Goal: Task Accomplishment & Management: Complete application form

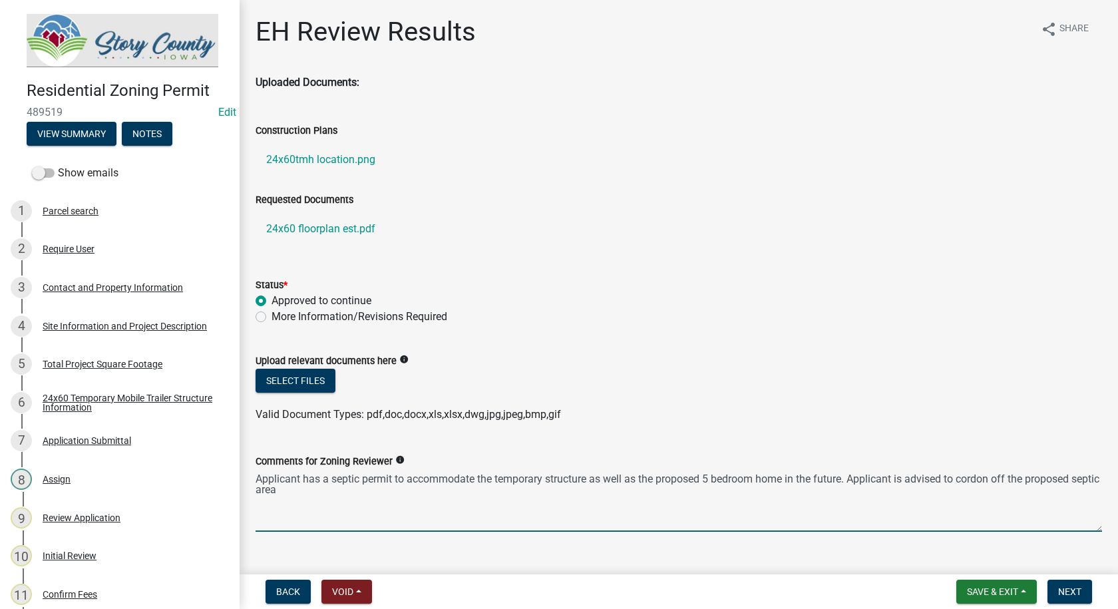
scroll to position [187, 0]
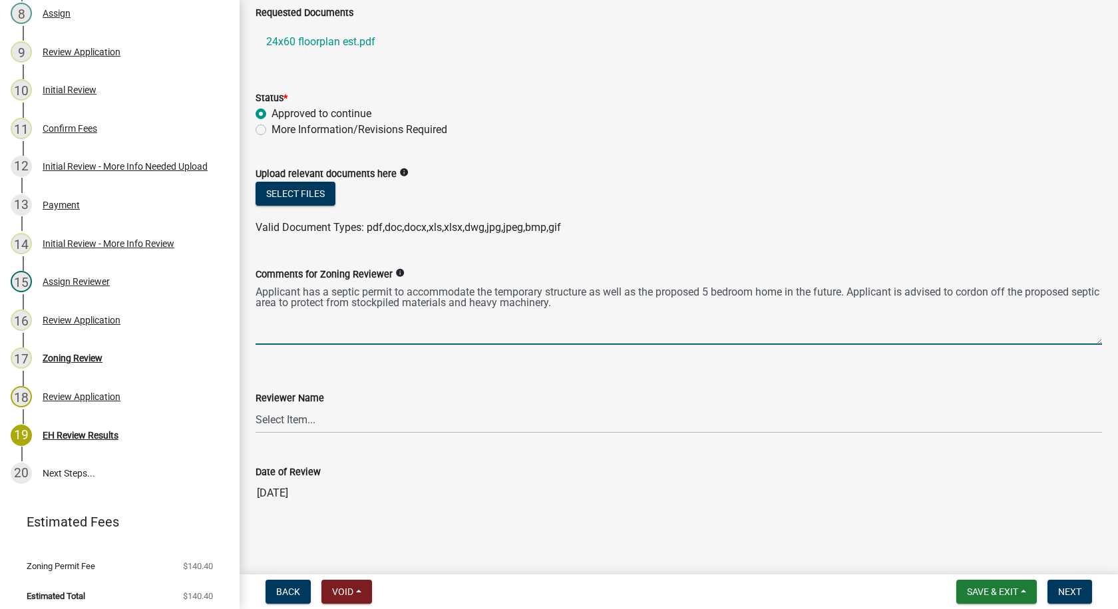
drag, startPoint x: 617, startPoint y: 300, endPoint x: 250, endPoint y: 290, distance: 367.6
click at [250, 290] on div "Comments for Zoning Reviewer info Applicant has a septic permit to accommodate …" at bounding box center [679, 296] width 867 height 97
type textarea "Applicant has a septic permit to accommodate the temporary structure as well as…"
click at [351, 421] on select "Select Item... [PERSON_NAME] [PERSON_NAME] [PERSON_NAME] [PERSON_NAME] [PERSON_…" at bounding box center [679, 419] width 847 height 27
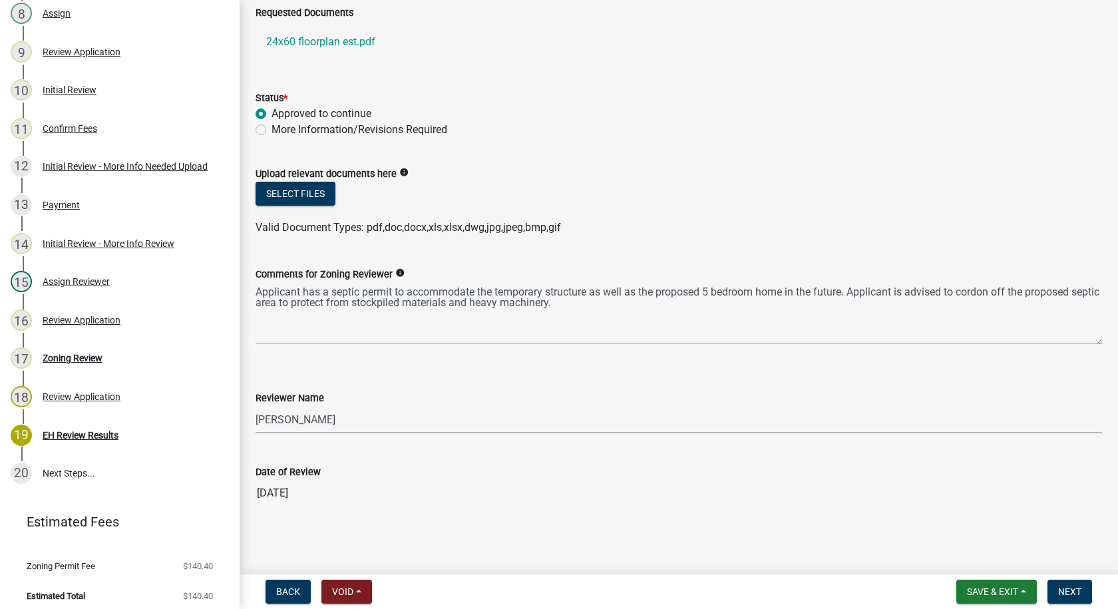
click at [256, 406] on select "Select Item... [PERSON_NAME] [PERSON_NAME] [PERSON_NAME] [PERSON_NAME] [PERSON_…" at bounding box center [679, 419] width 847 height 27
select select "d6ba19c2-de5c-4719-b65c-8ee22eaf790e"
click at [1062, 591] on span "Next" at bounding box center [1070, 592] width 23 height 11
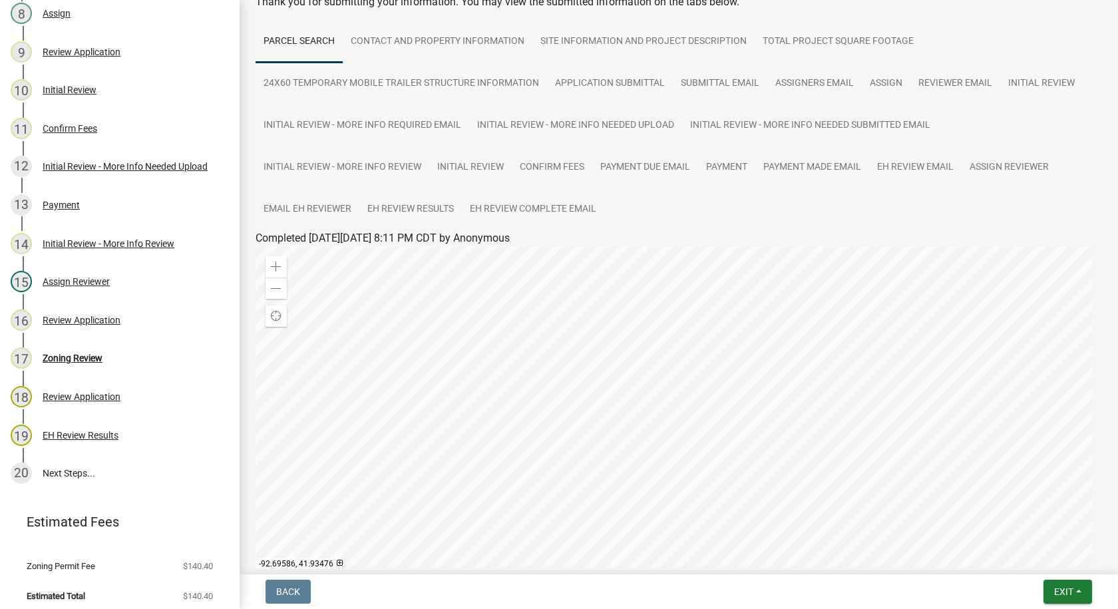
scroll to position [200, 0]
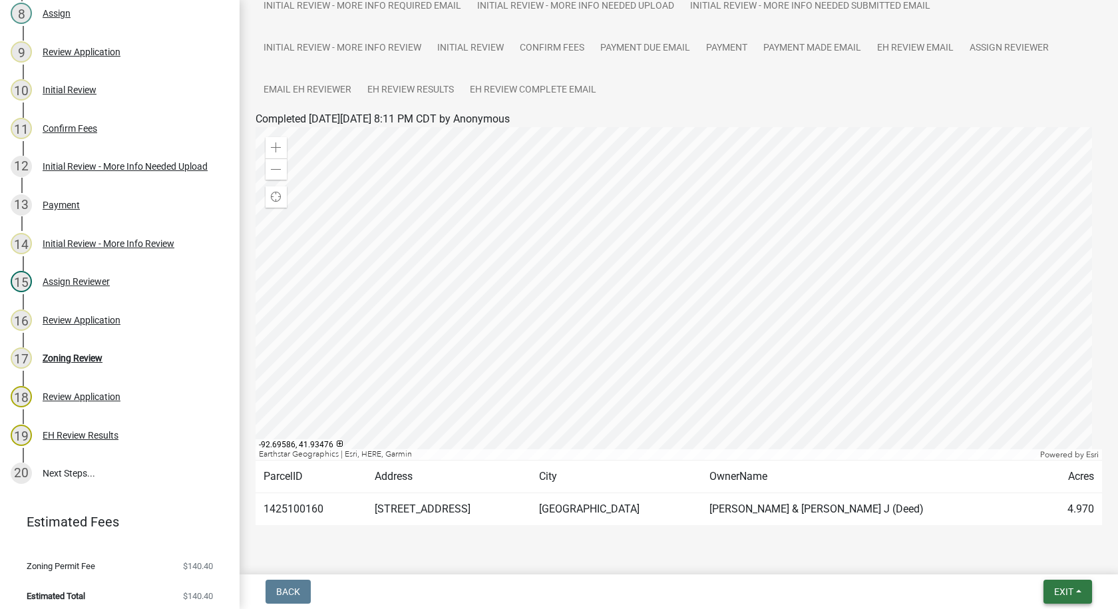
click at [1059, 585] on button "Exit" at bounding box center [1068, 592] width 49 height 24
click at [1016, 526] on button "Save" at bounding box center [1039, 525] width 107 height 32
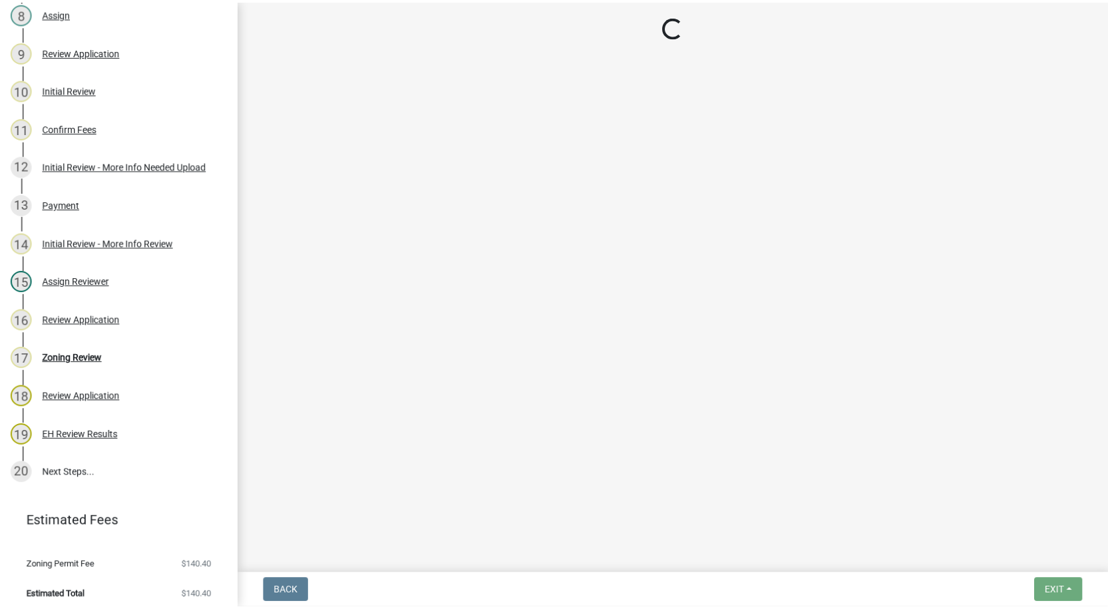
scroll to position [0, 0]
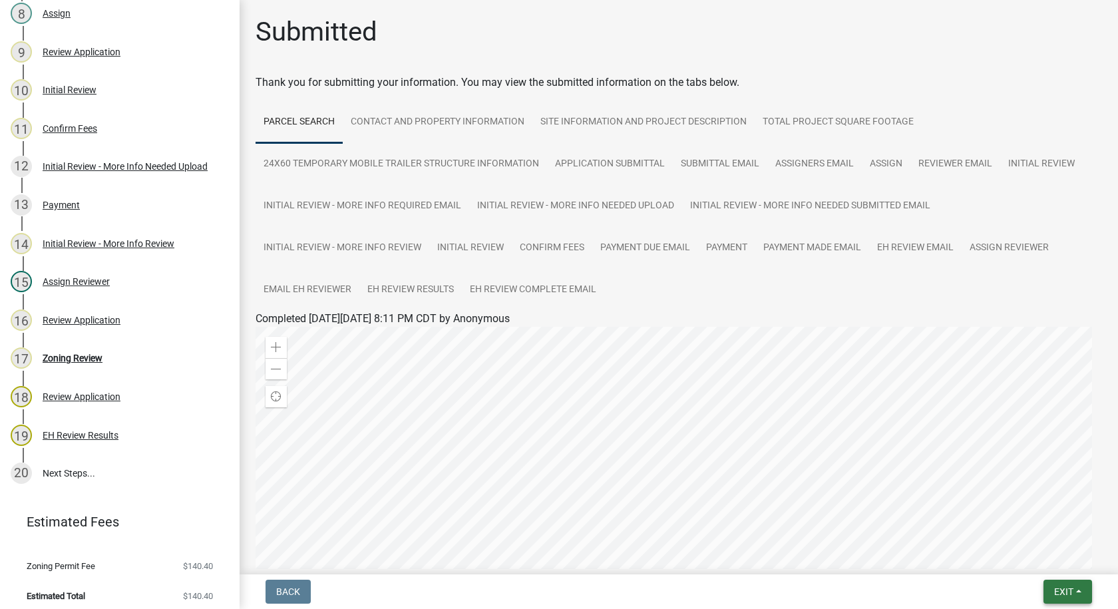
click at [1065, 591] on span "Exit" at bounding box center [1064, 592] width 19 height 11
click at [1045, 561] on button "Save & Exit" at bounding box center [1039, 557] width 107 height 32
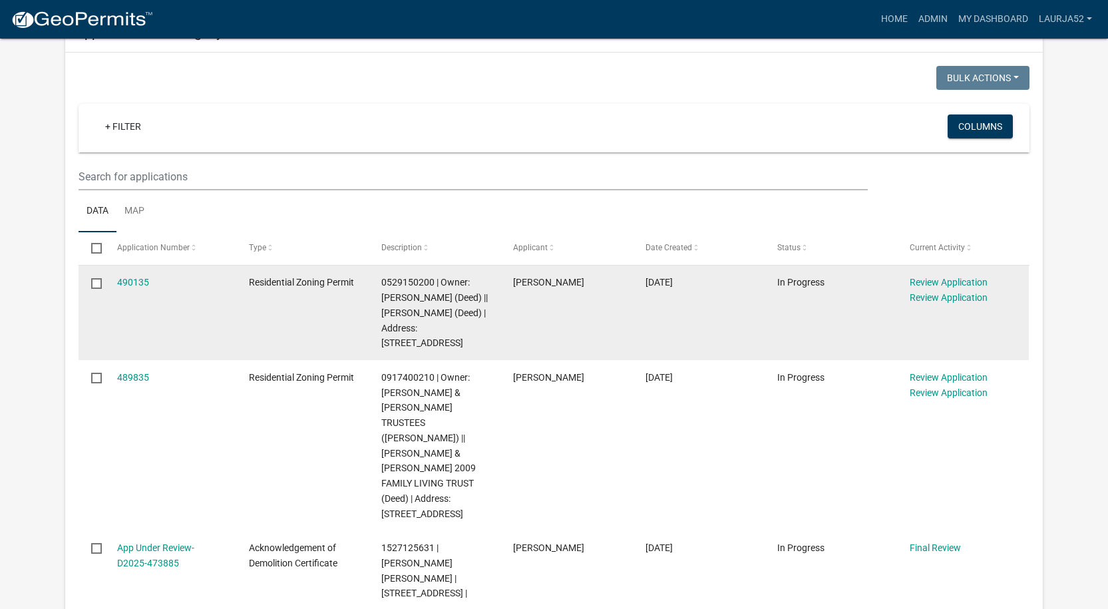
scroll to position [642, 0]
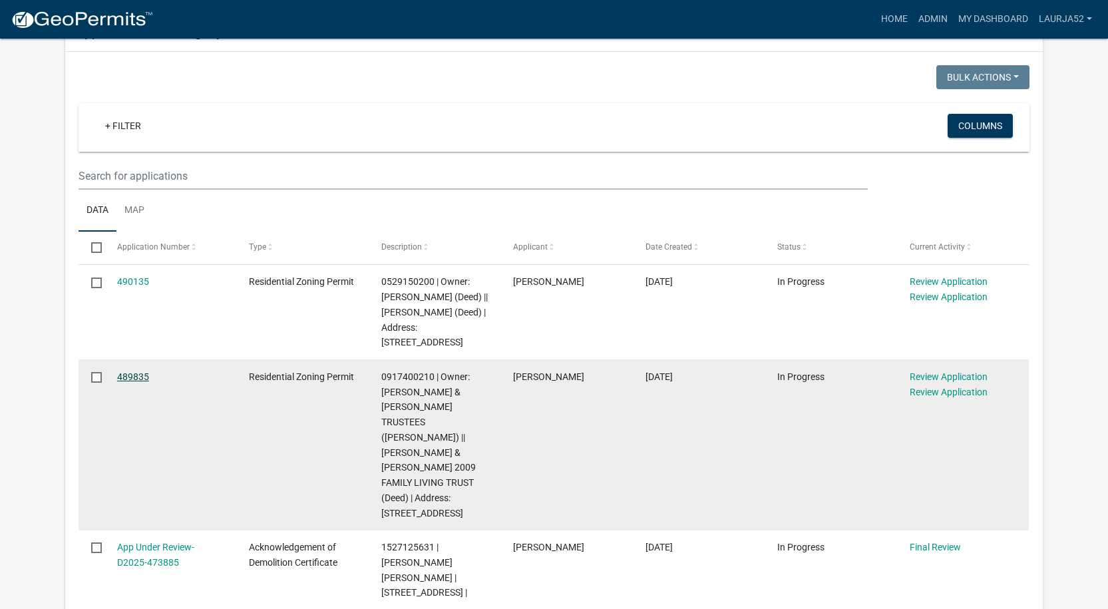
click at [144, 371] on link "489835" at bounding box center [133, 376] width 32 height 11
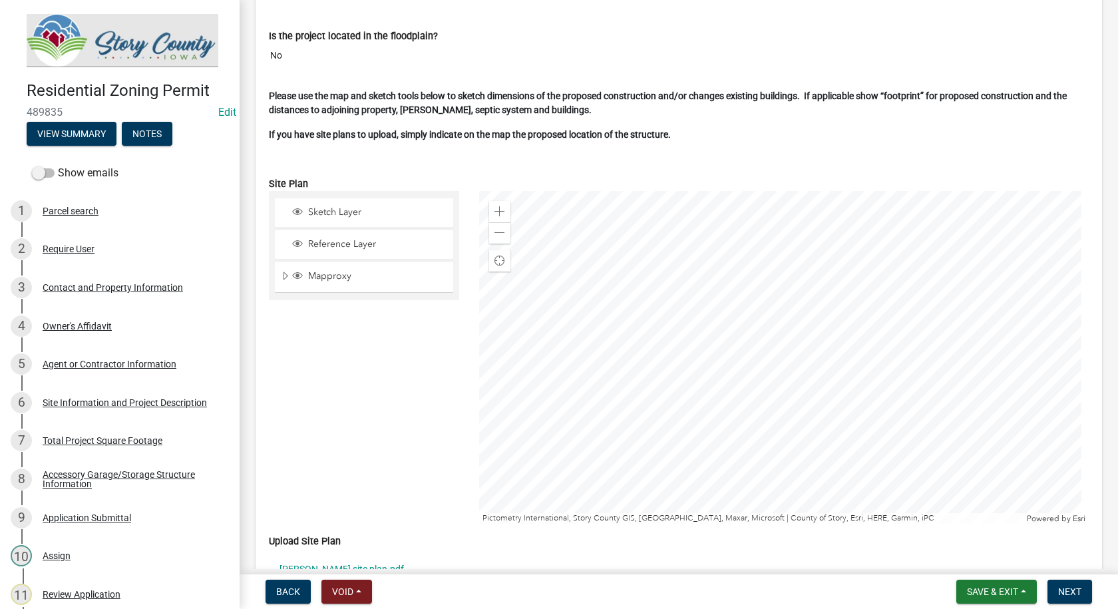
scroll to position [3595, 0]
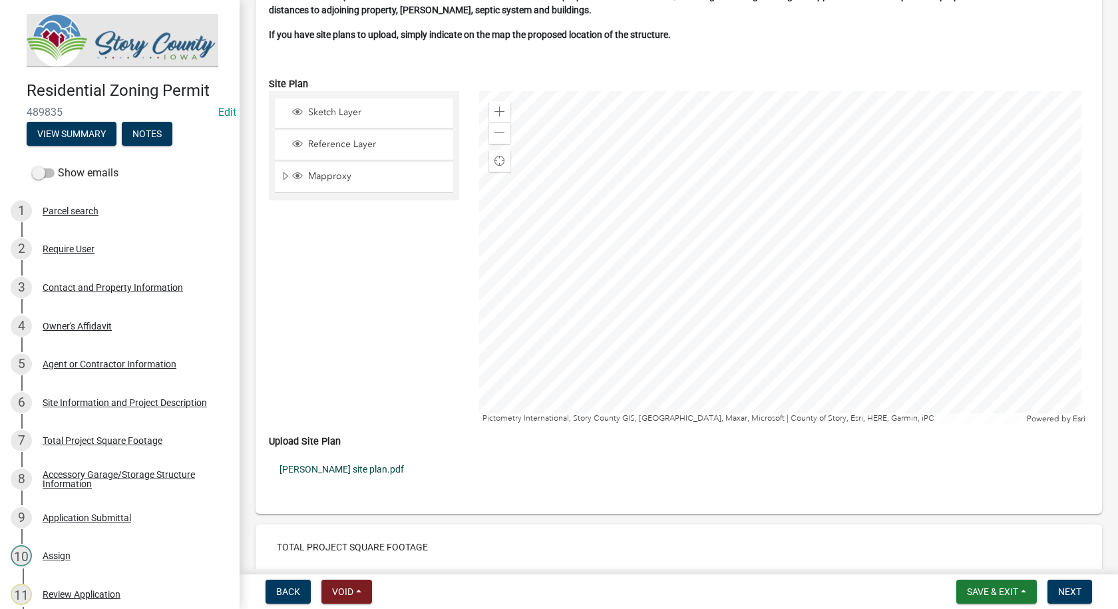
click at [322, 454] on link "[PERSON_NAME] site plan.pdf" at bounding box center [679, 469] width 820 height 31
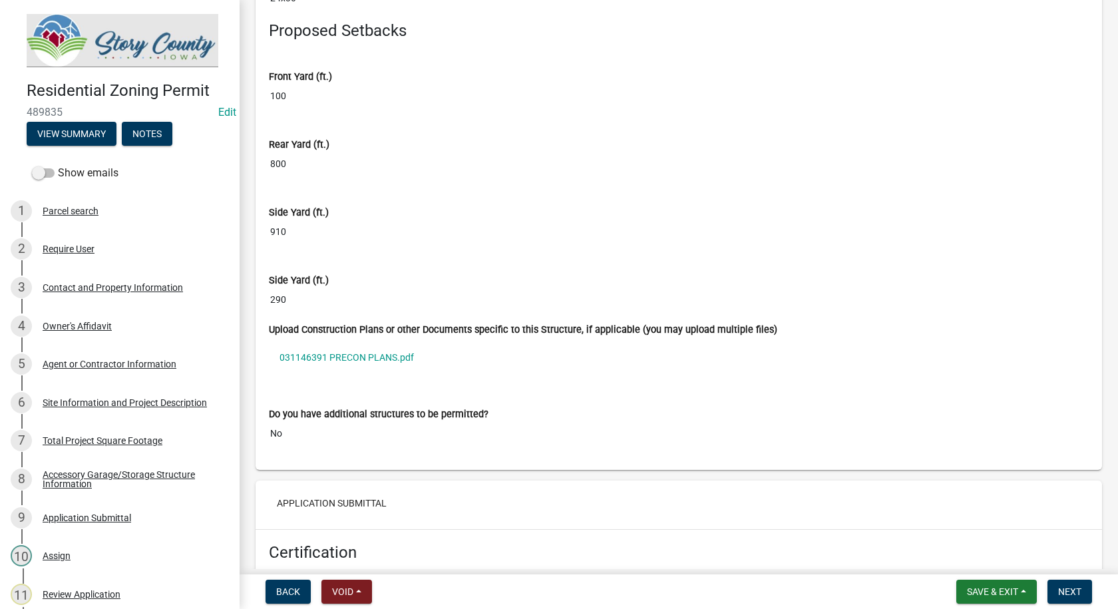
scroll to position [8388, 0]
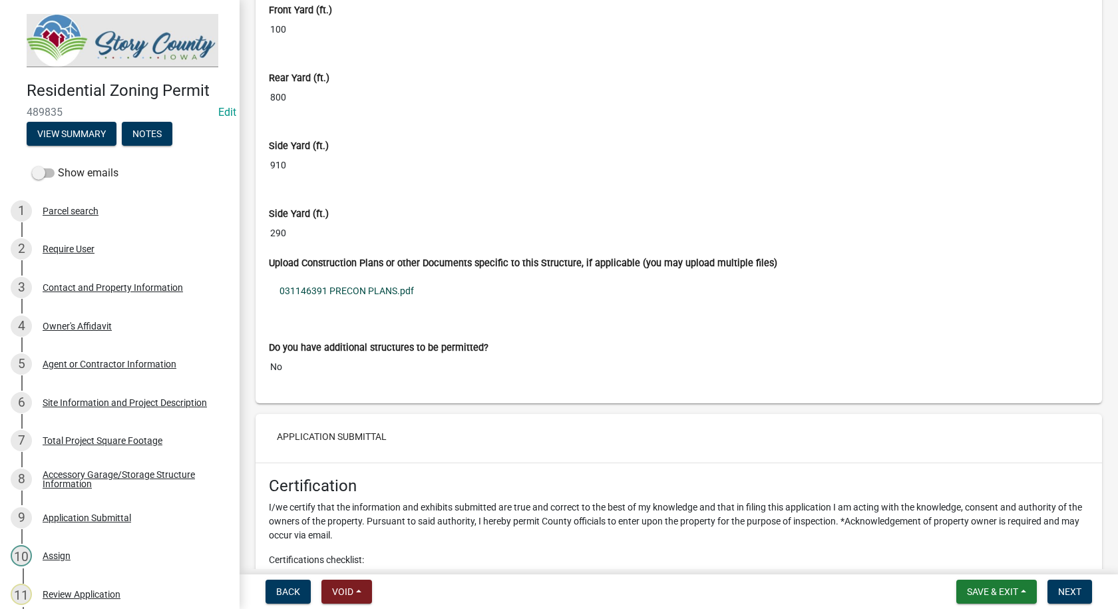
click at [376, 276] on link "031146391 PRECON PLANS.pdf" at bounding box center [679, 291] width 820 height 31
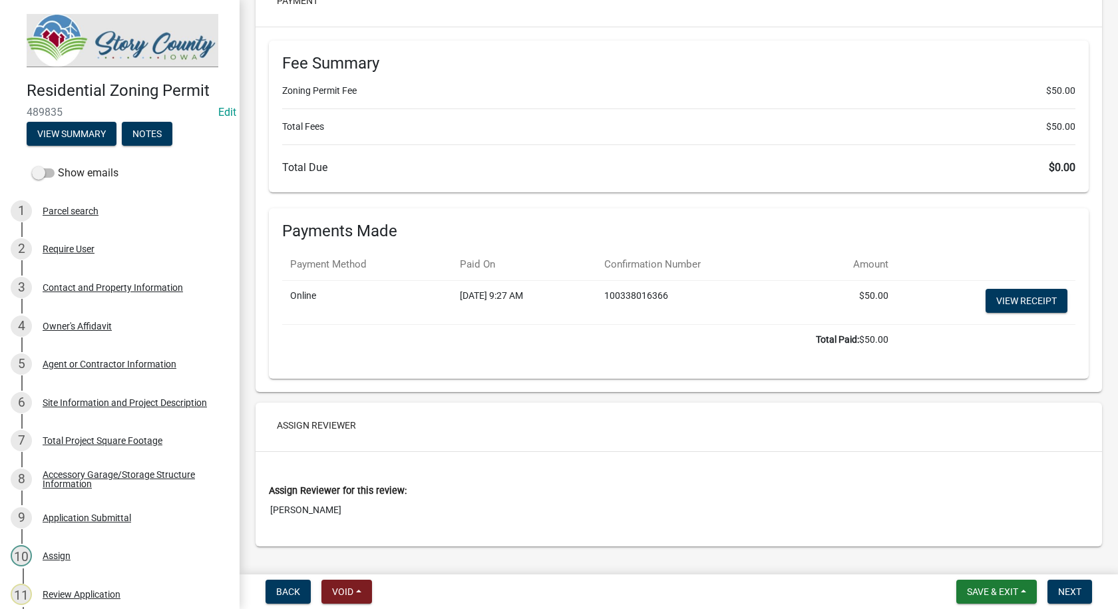
scroll to position [10521, 0]
click at [1061, 591] on span "Next" at bounding box center [1070, 592] width 23 height 11
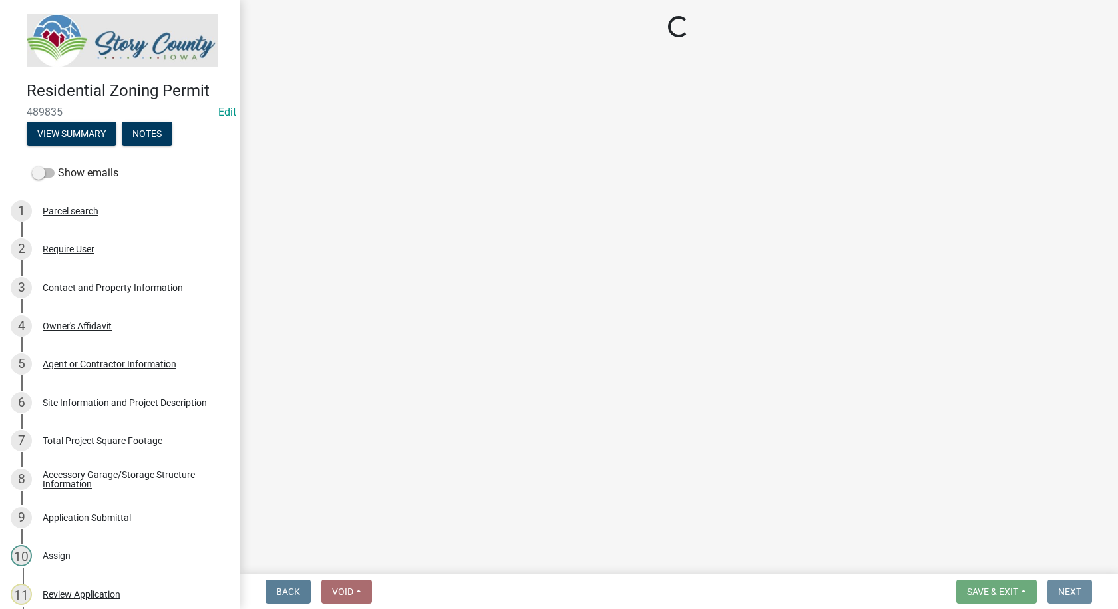
scroll to position [0, 0]
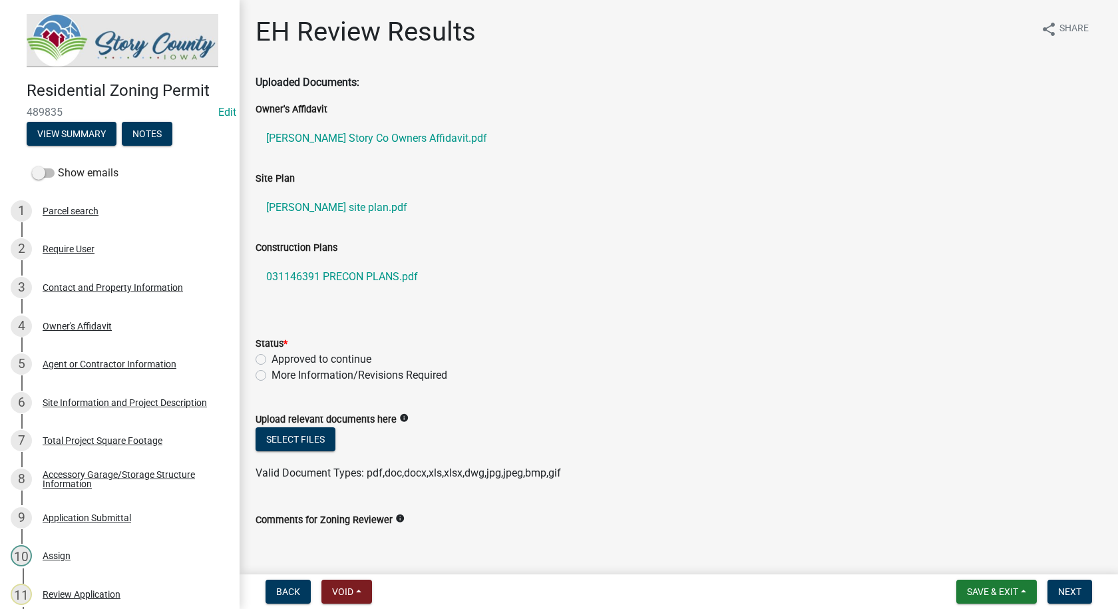
click at [272, 371] on label "More Information/Revisions Required" at bounding box center [360, 375] width 176 height 16
click at [272, 371] on input "More Information/Revisions Required" at bounding box center [276, 371] width 9 height 9
radio input "true"
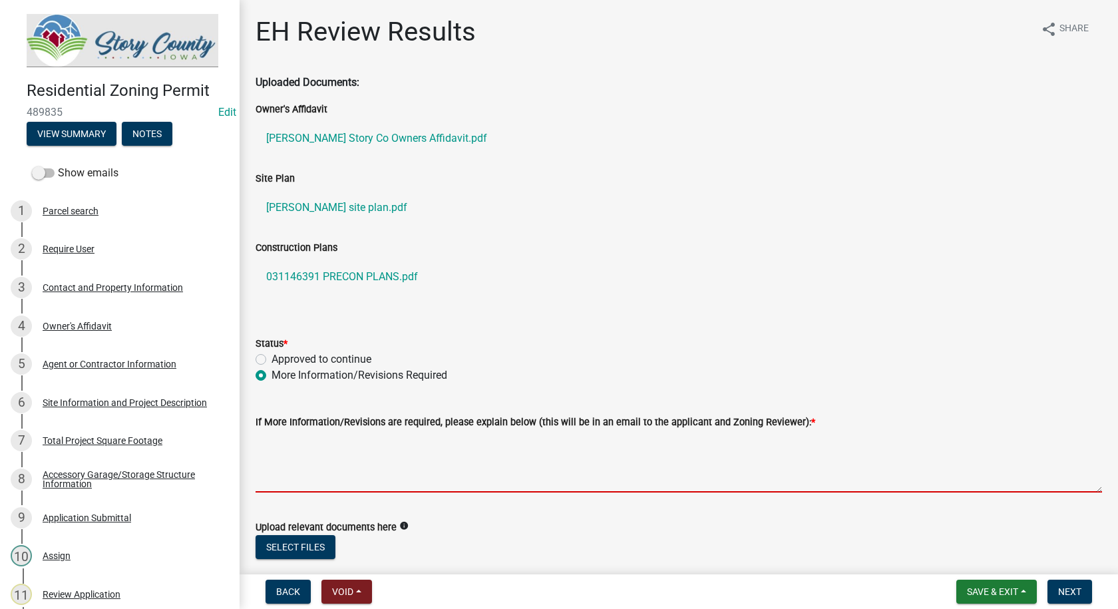
click at [332, 483] on textarea "If More Information/Revisions are required, please explain below (this will be …" at bounding box center [679, 461] width 847 height 63
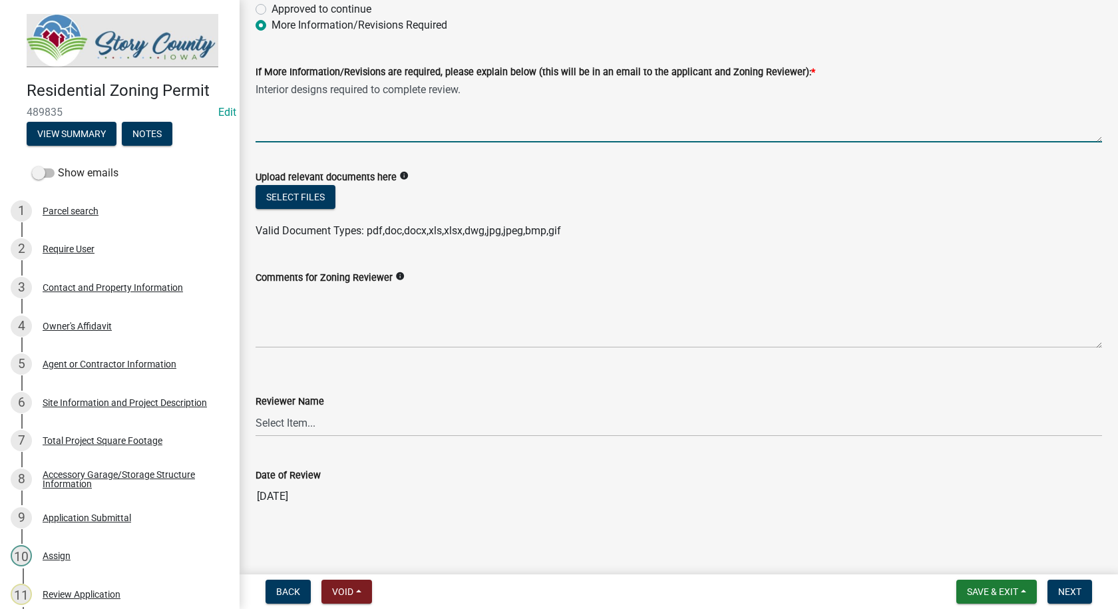
scroll to position [354, 0]
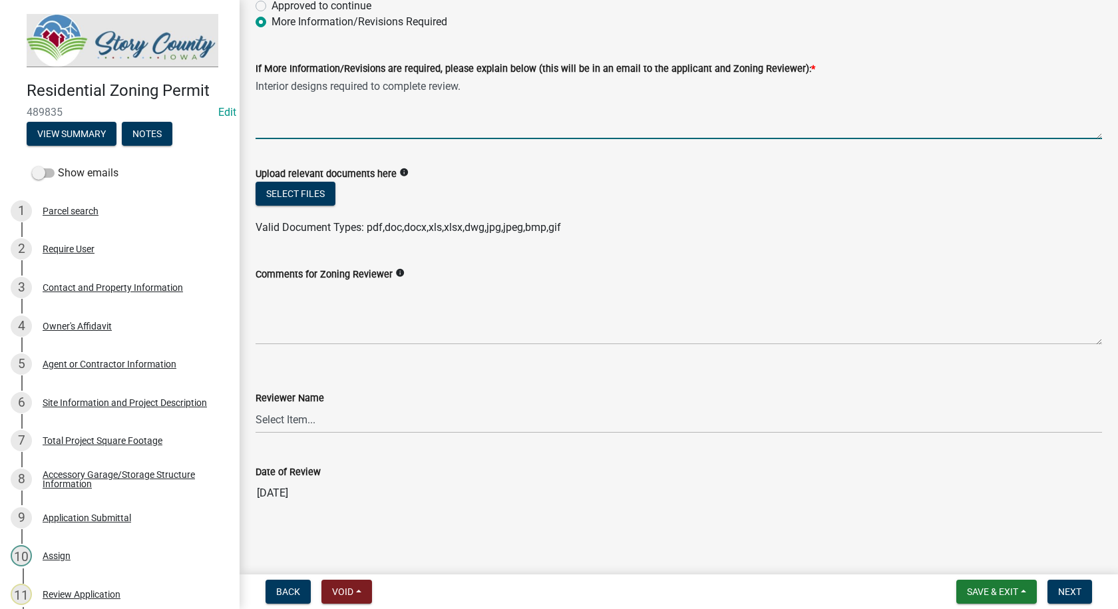
type textarea "Interior designs required to complete review."
click at [303, 433] on wm-data-entity-input "Reviewer Name Select Item... [PERSON_NAME] [PERSON_NAME] [PERSON_NAME] [PERSON_…" at bounding box center [679, 401] width 847 height 90
click at [297, 415] on select "Select Item... [PERSON_NAME] [PERSON_NAME] [PERSON_NAME] [PERSON_NAME] [PERSON_…" at bounding box center [679, 419] width 847 height 27
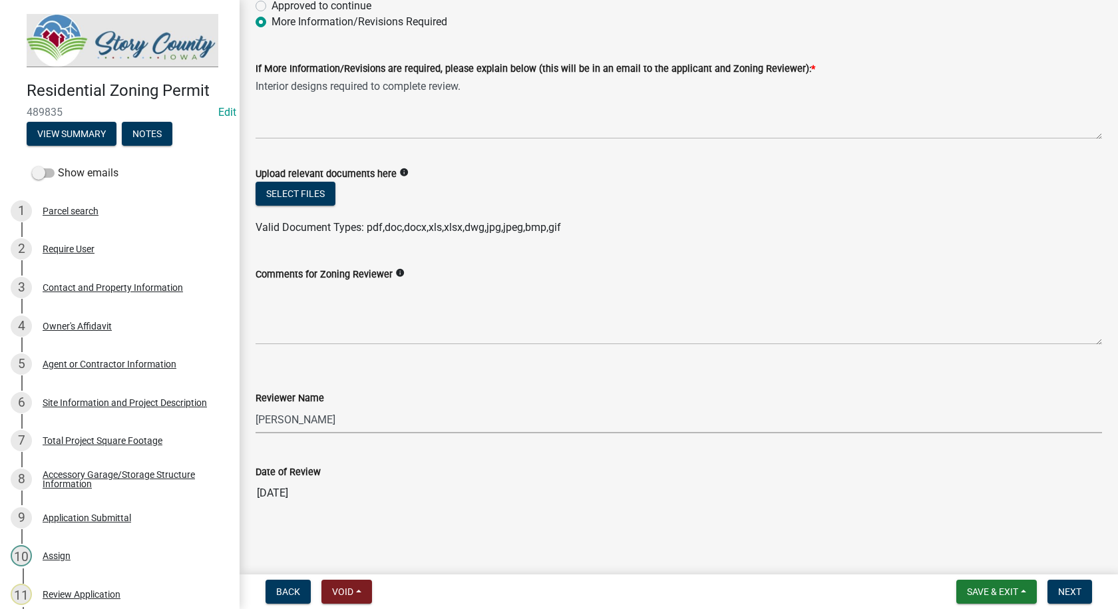
click at [256, 406] on select "Select Item... [PERSON_NAME] [PERSON_NAME] [PERSON_NAME] [PERSON_NAME] [PERSON_…" at bounding box center [679, 419] width 847 height 27
select select "d6ba19c2-de5c-4719-b65c-8ee22eaf790e"
click at [606, 409] on select "Select Item... [PERSON_NAME] [PERSON_NAME] [PERSON_NAME] [PERSON_NAME] [PERSON_…" at bounding box center [679, 419] width 847 height 27
click at [657, 391] on div "Reviewer Name" at bounding box center [679, 398] width 847 height 16
click at [1065, 590] on span "Next" at bounding box center [1070, 592] width 23 height 11
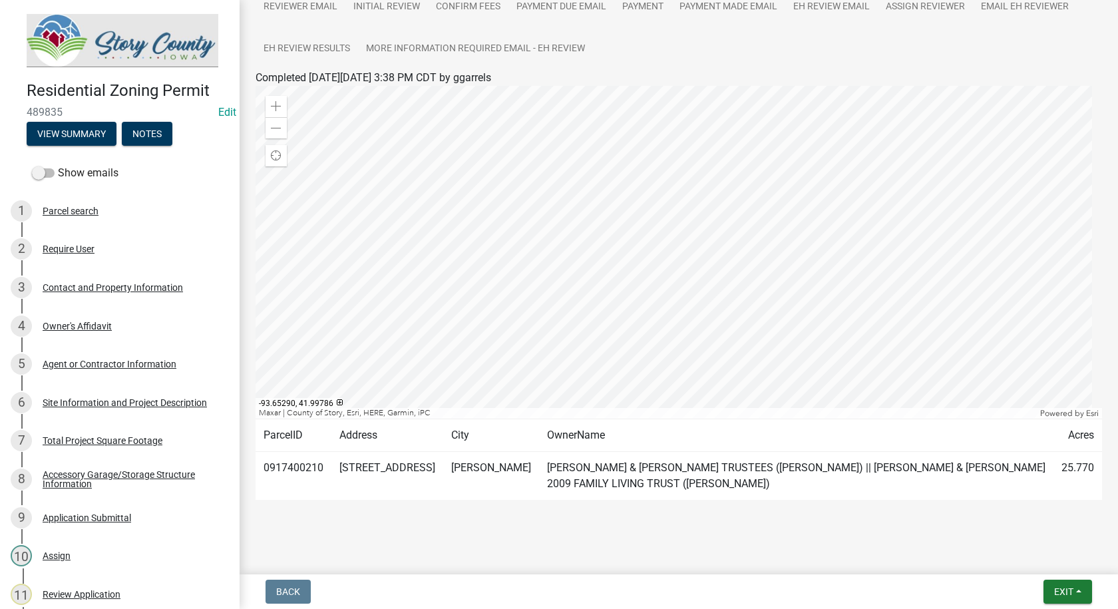
scroll to position [208, 0]
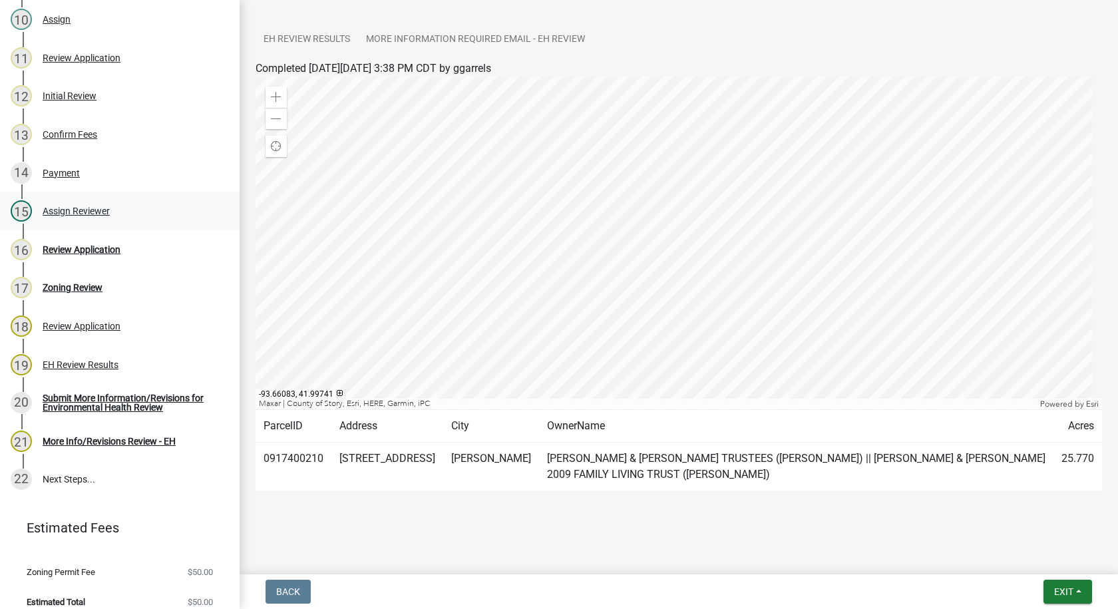
scroll to position [547, 0]
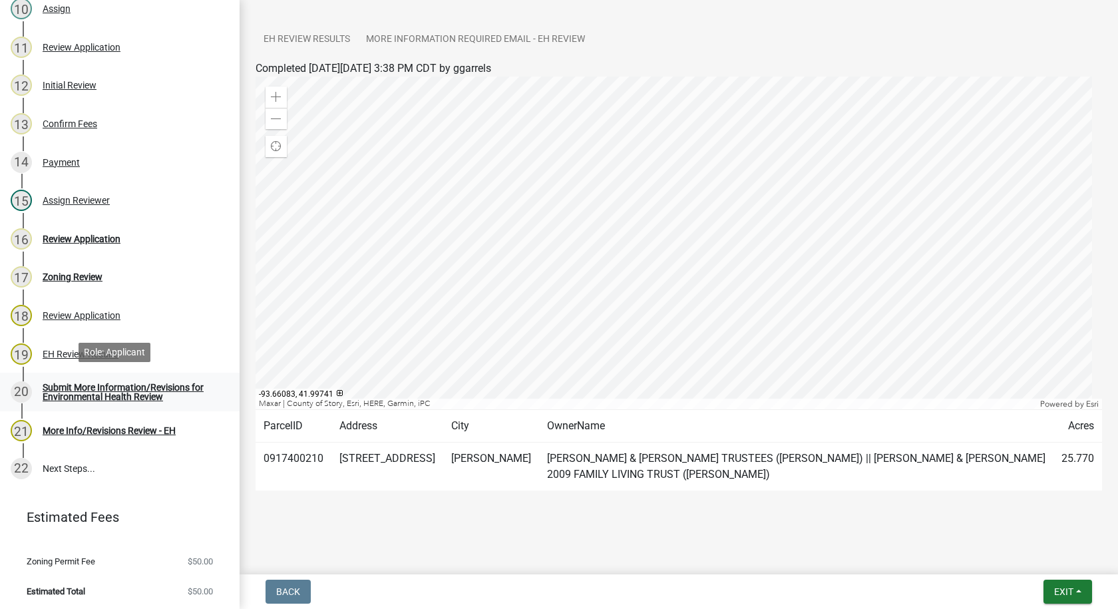
click at [119, 387] on div "Submit More Information/Revisions for Environmental Health Review" at bounding box center [131, 392] width 176 height 19
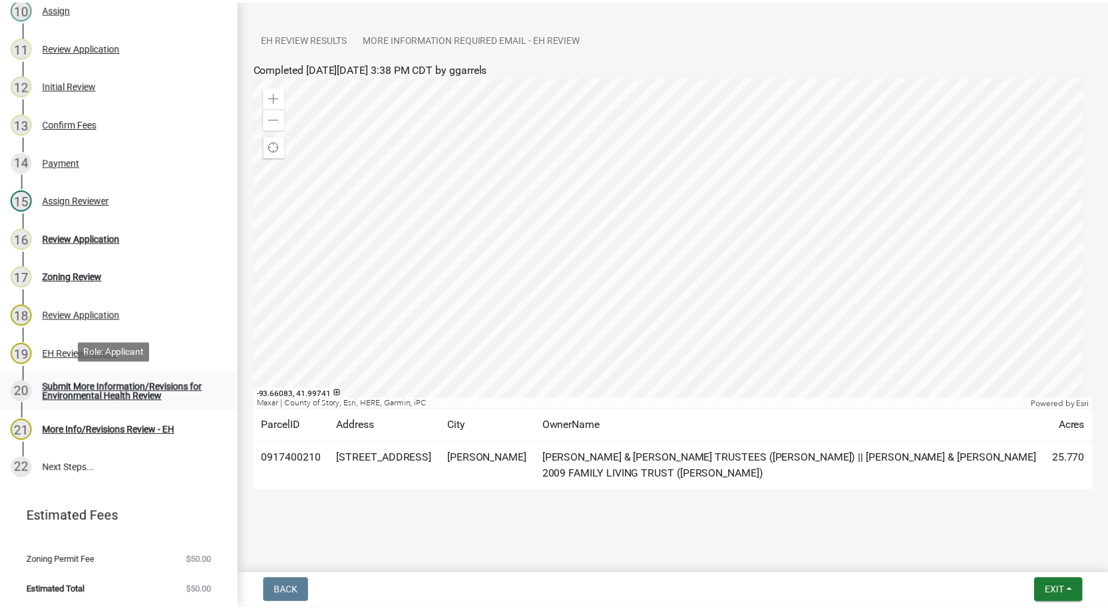
scroll to position [0, 0]
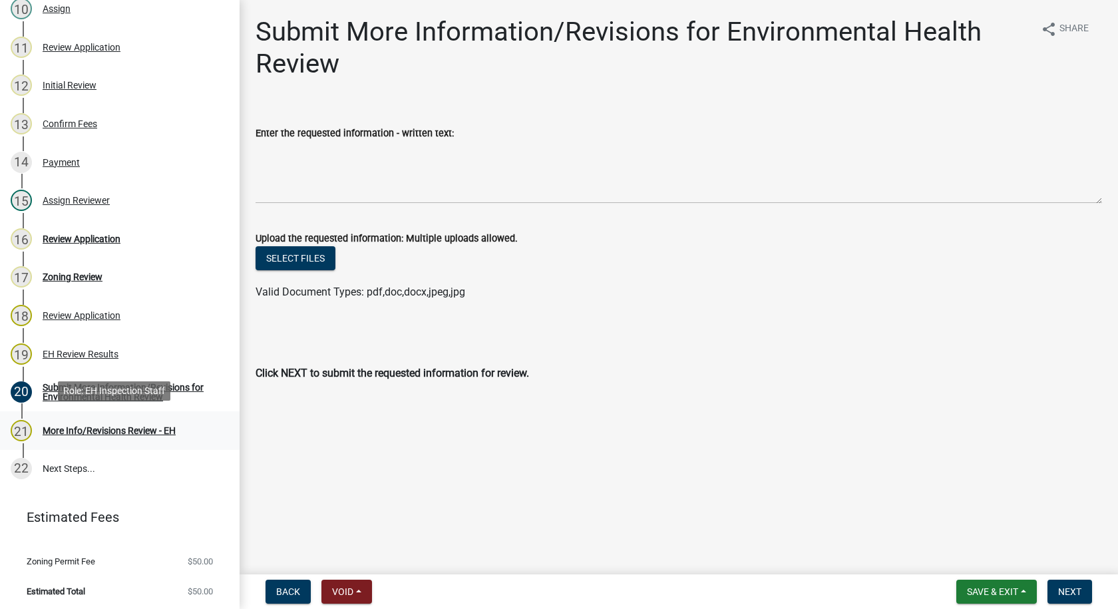
click at [109, 429] on div "More Info/Revisions Review - EH" at bounding box center [109, 430] width 133 height 9
click at [286, 594] on span "Back" at bounding box center [288, 592] width 24 height 11
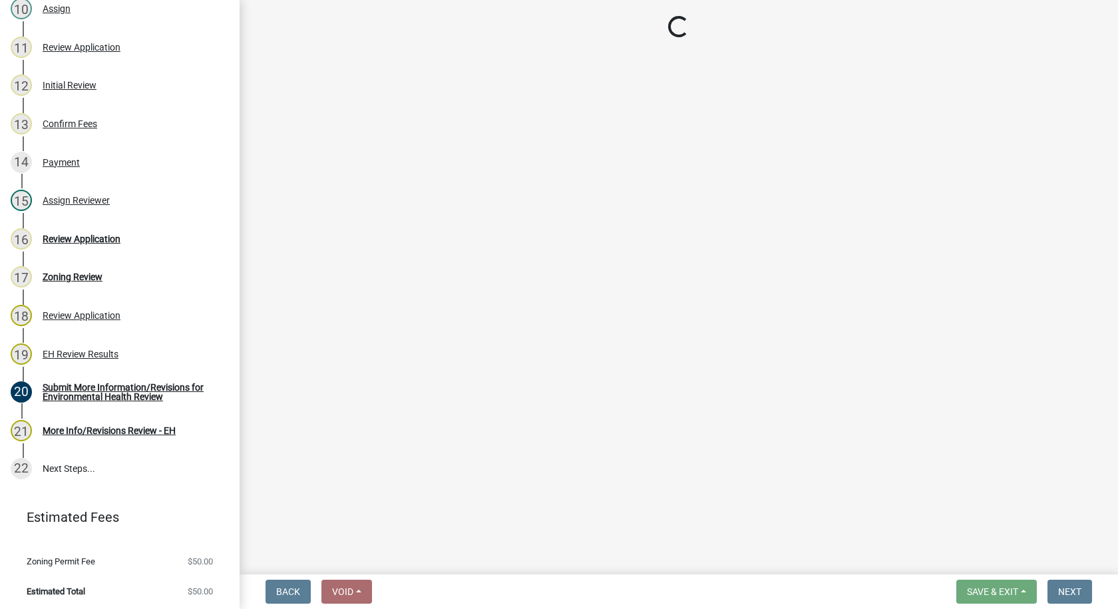
select select "d6ba19c2-de5c-4719-b65c-8ee22eaf790e"
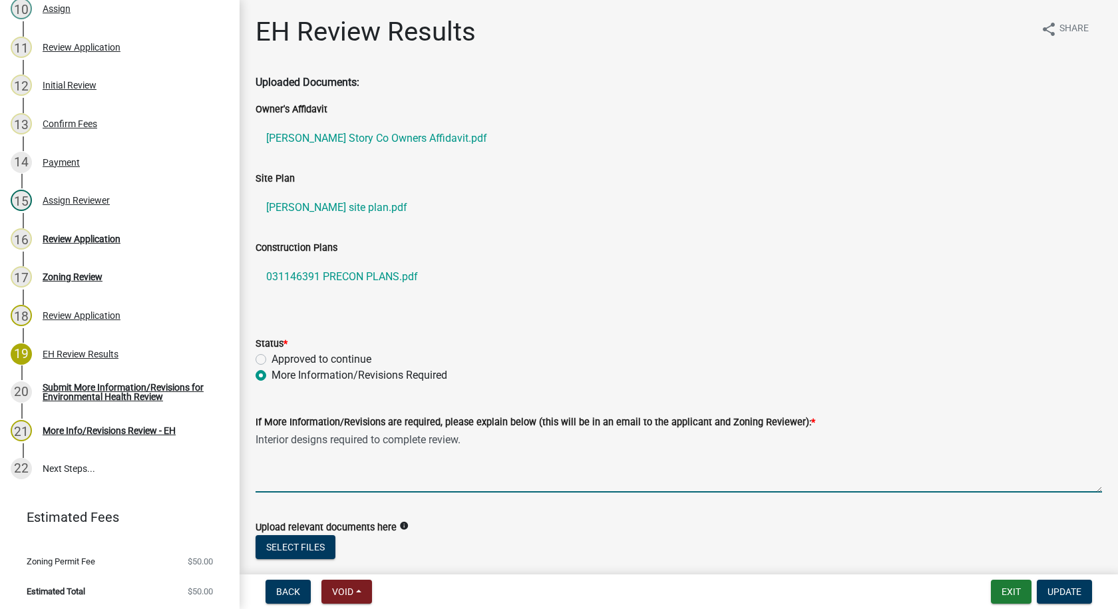
click at [475, 439] on textarea "Interior designs required to complete review." at bounding box center [679, 461] width 847 height 63
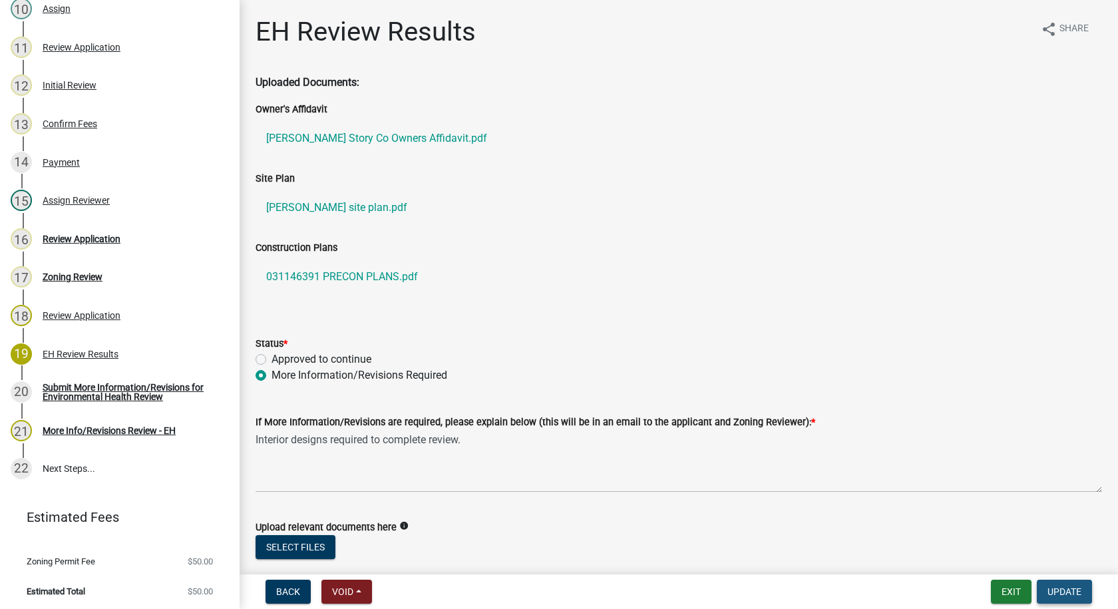
click at [1065, 593] on span "Update" at bounding box center [1065, 592] width 34 height 11
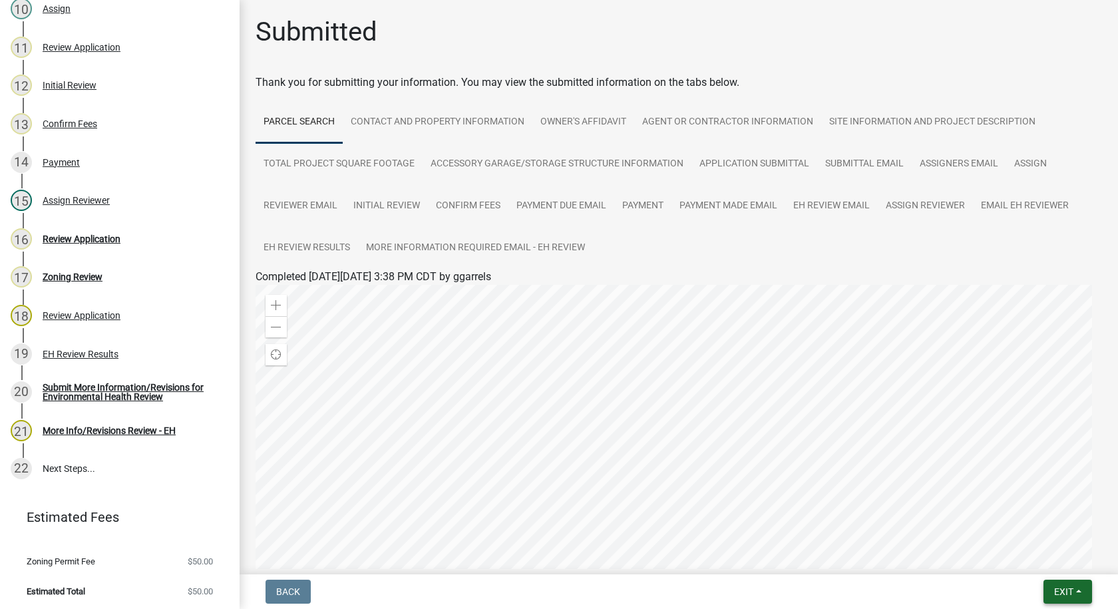
click at [1065, 593] on span "Exit" at bounding box center [1064, 592] width 19 height 11
click at [1048, 561] on button "Save & Exit" at bounding box center [1039, 557] width 107 height 32
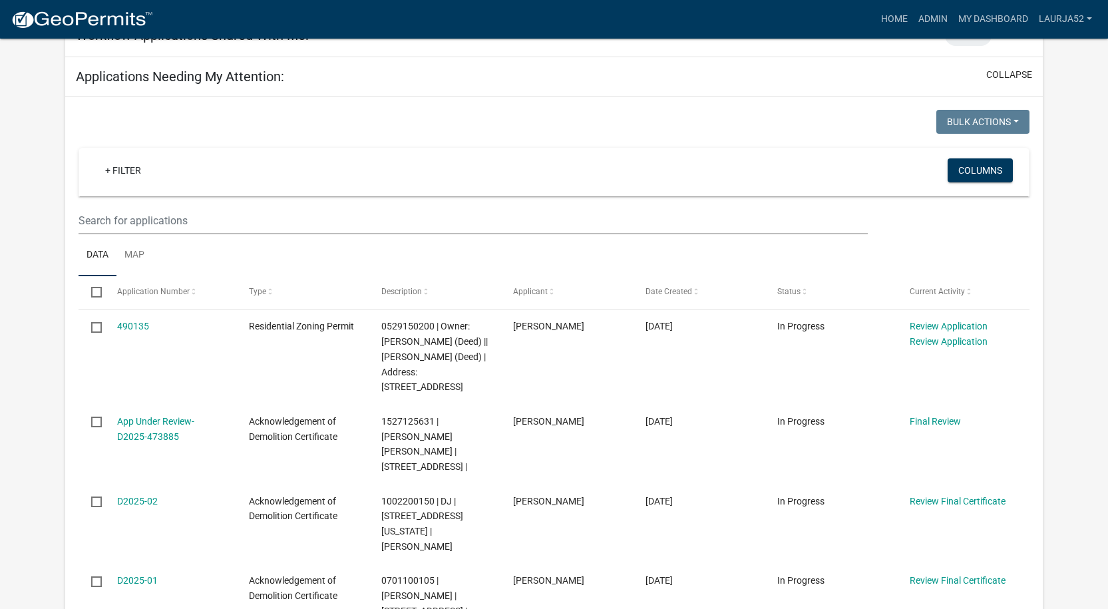
scroll to position [599, 0]
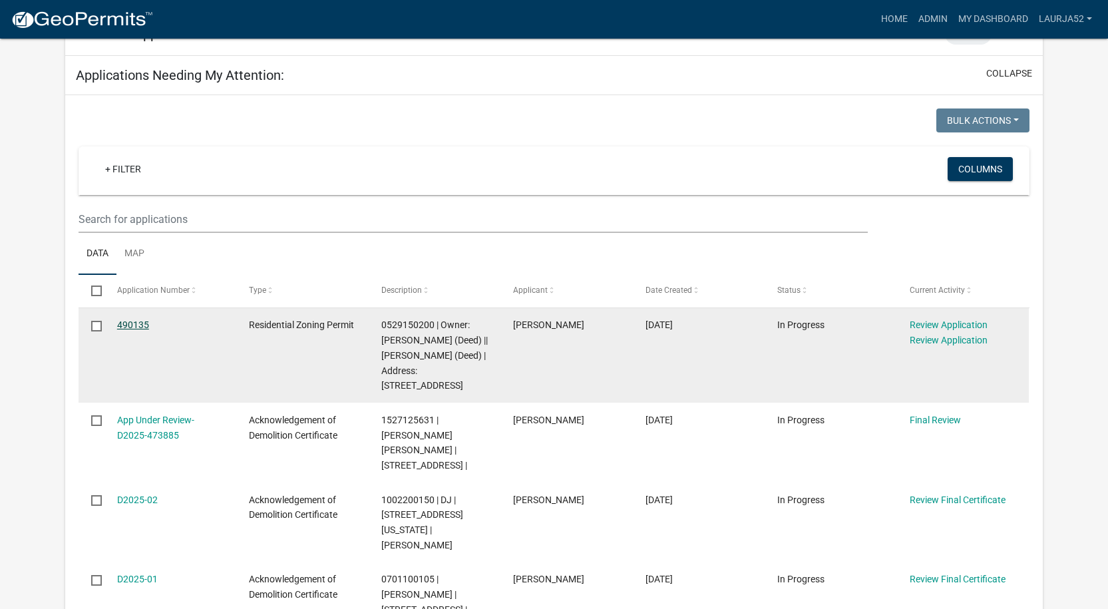
click at [135, 320] on link "490135" at bounding box center [133, 325] width 32 height 11
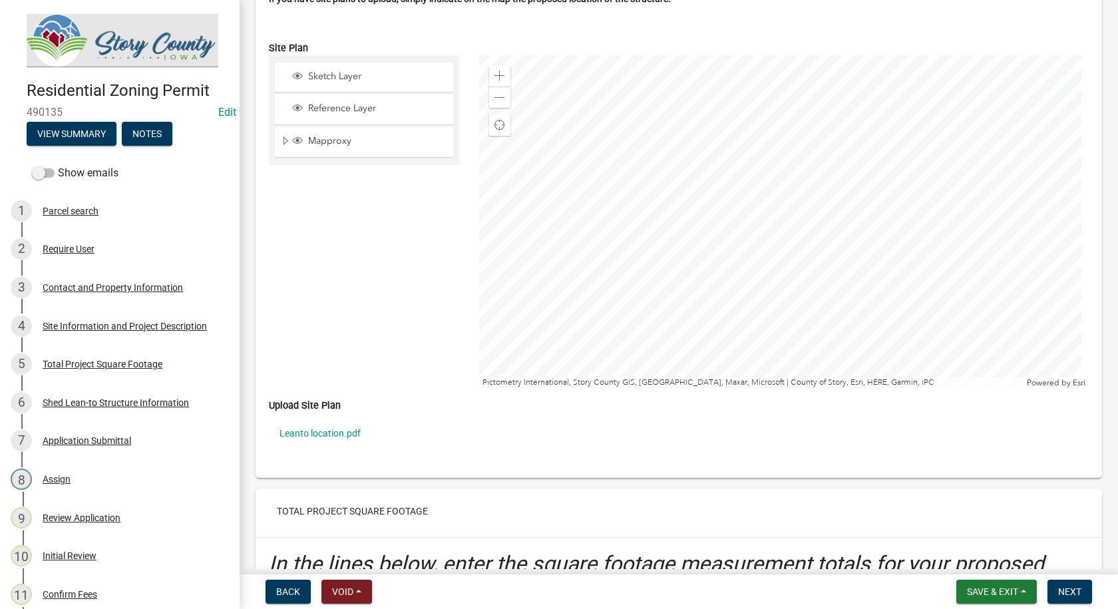
scroll to position [2730, 0]
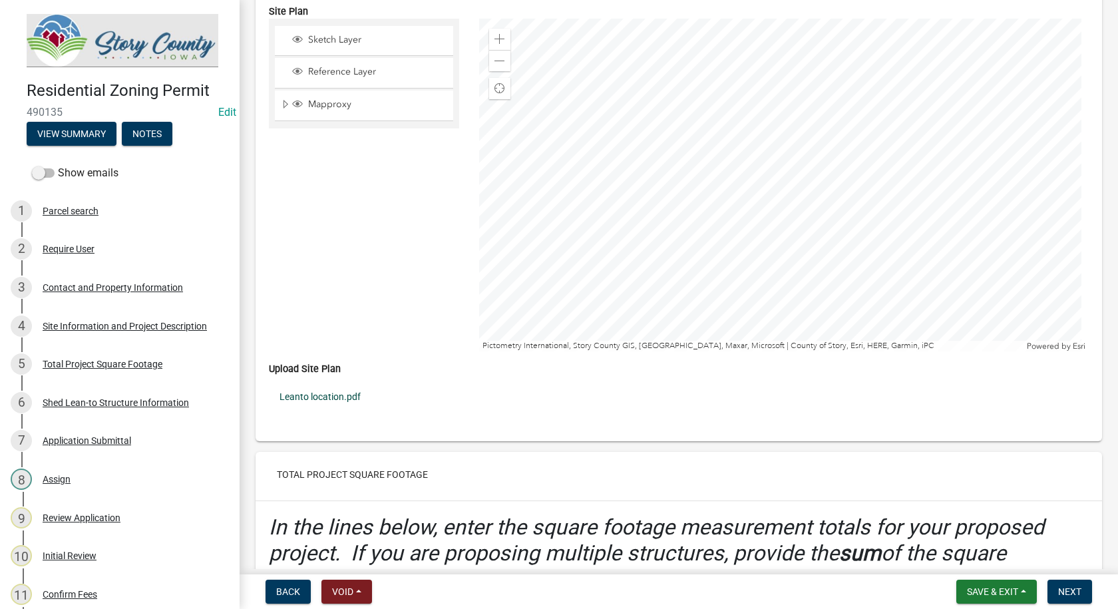
click at [324, 393] on link "Leanto location.pdf" at bounding box center [679, 396] width 820 height 31
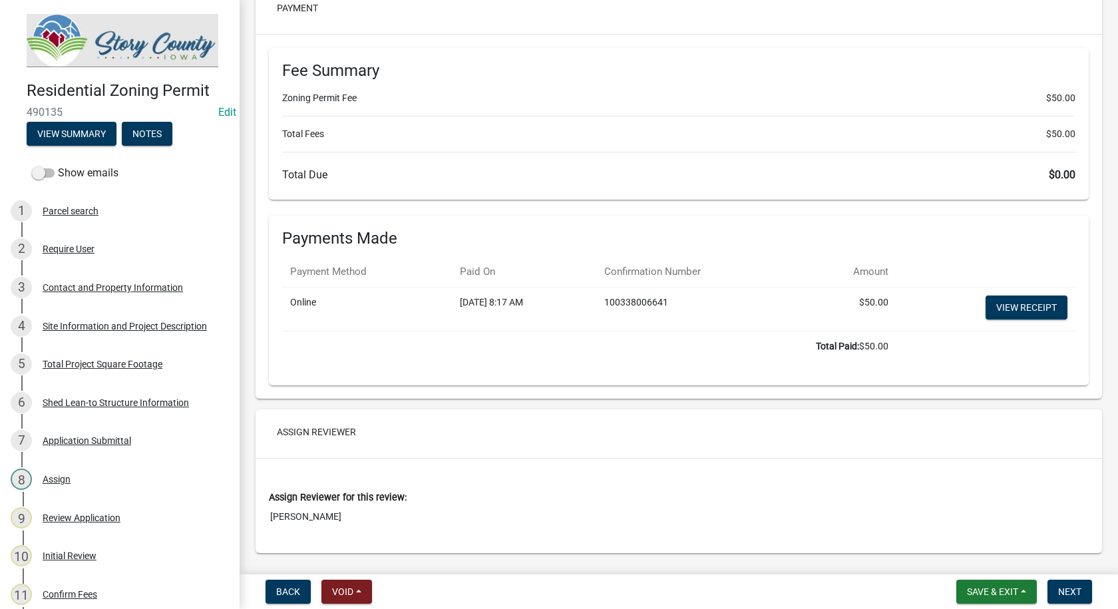
scroll to position [9601, 0]
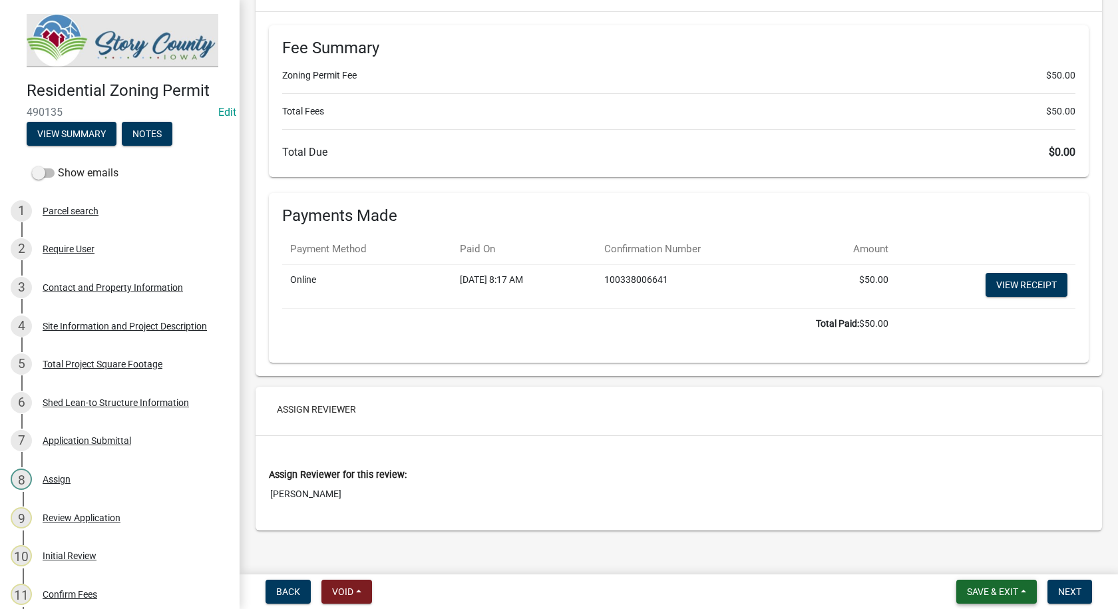
click at [1005, 599] on button "Save & Exit" at bounding box center [997, 592] width 81 height 24
click at [973, 566] on button "Save & Exit" at bounding box center [984, 557] width 107 height 32
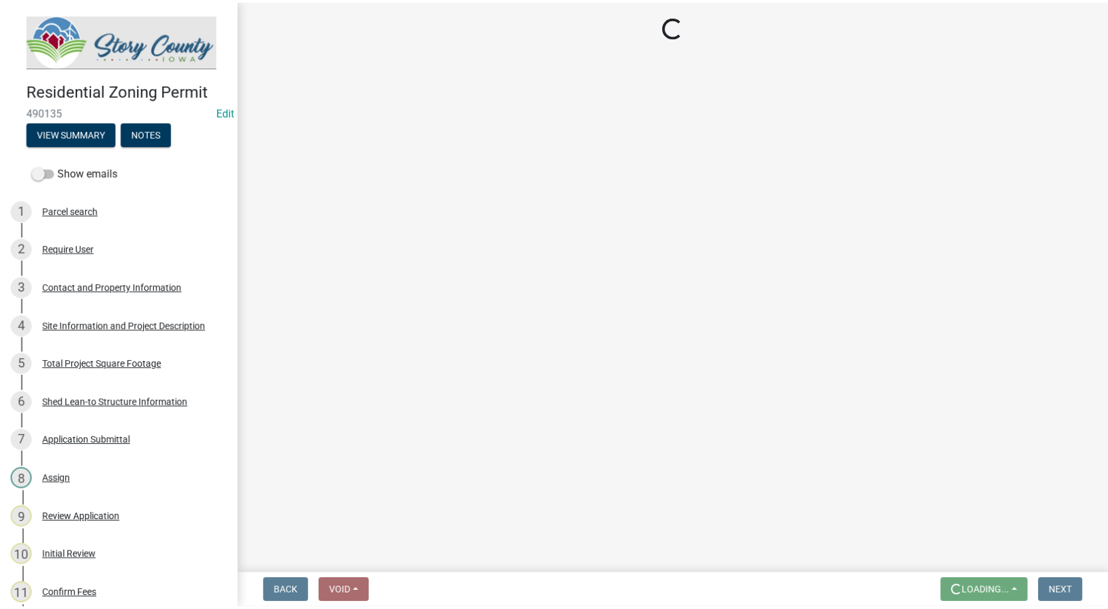
scroll to position [0, 0]
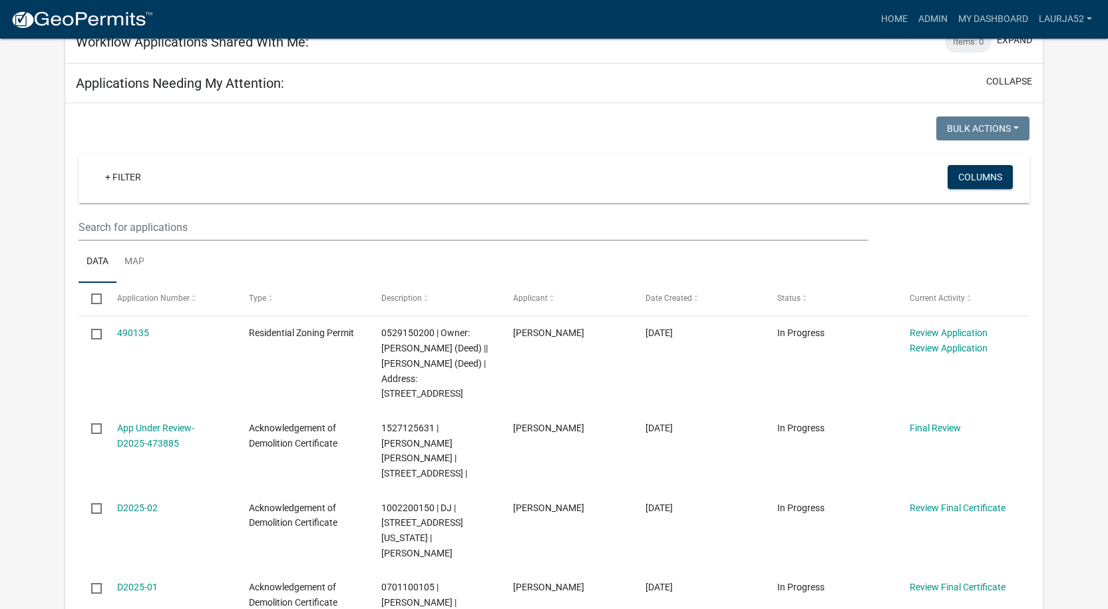
scroll to position [599, 0]
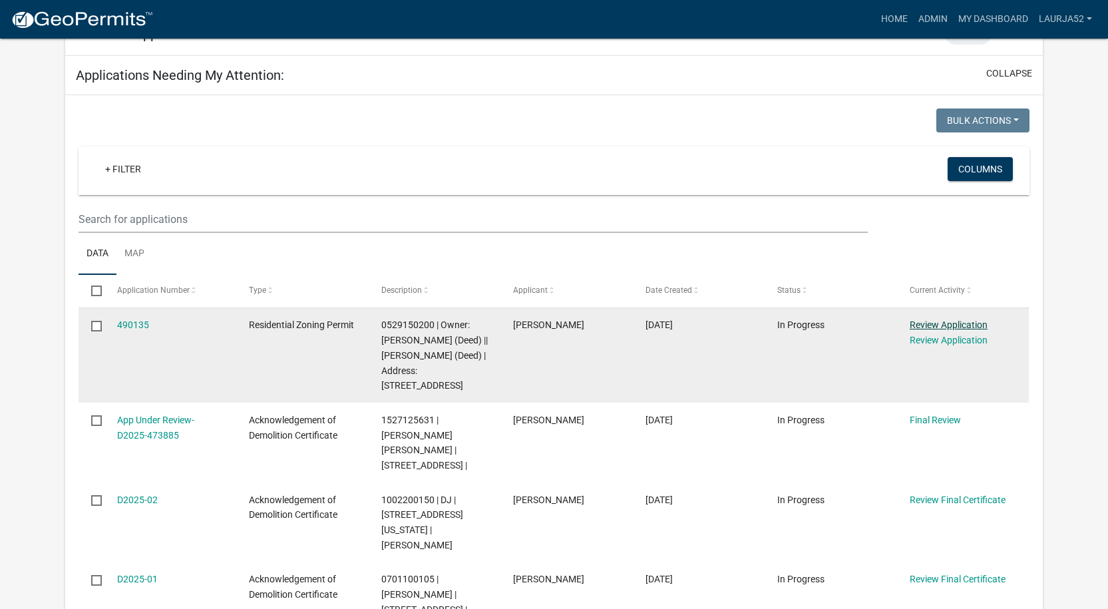
click at [946, 320] on link "Review Application" at bounding box center [949, 325] width 78 height 11
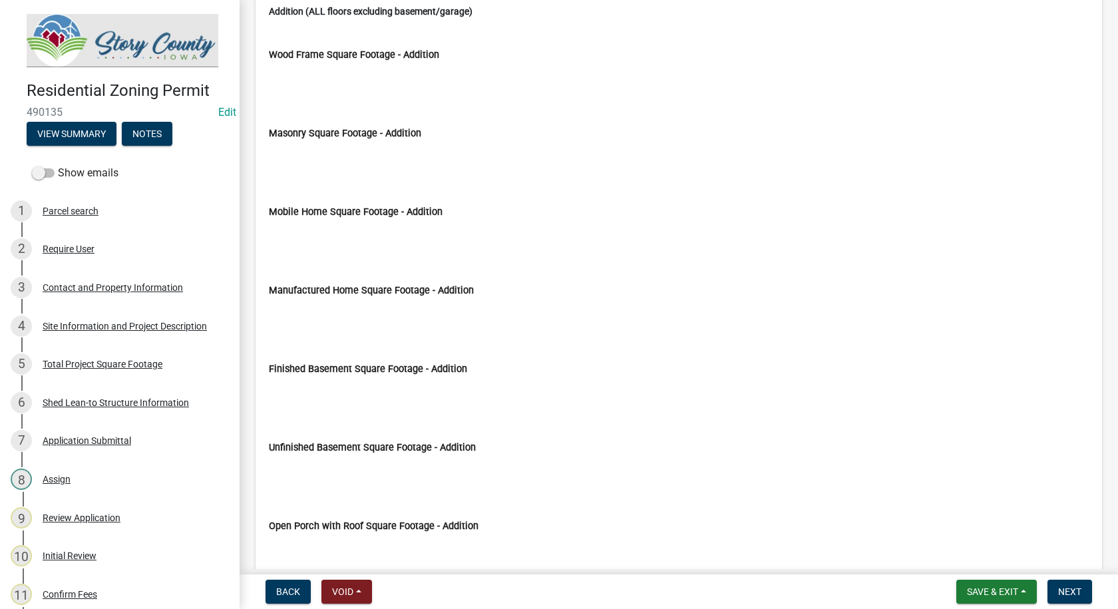
scroll to position [4727, 0]
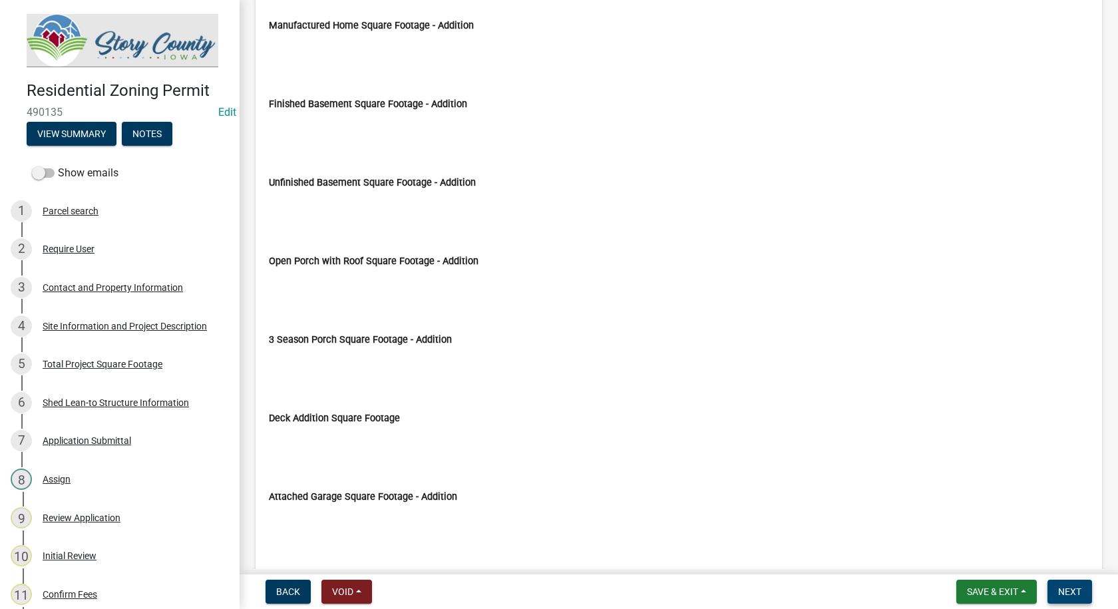
click at [1071, 589] on span "Next" at bounding box center [1070, 592] width 23 height 11
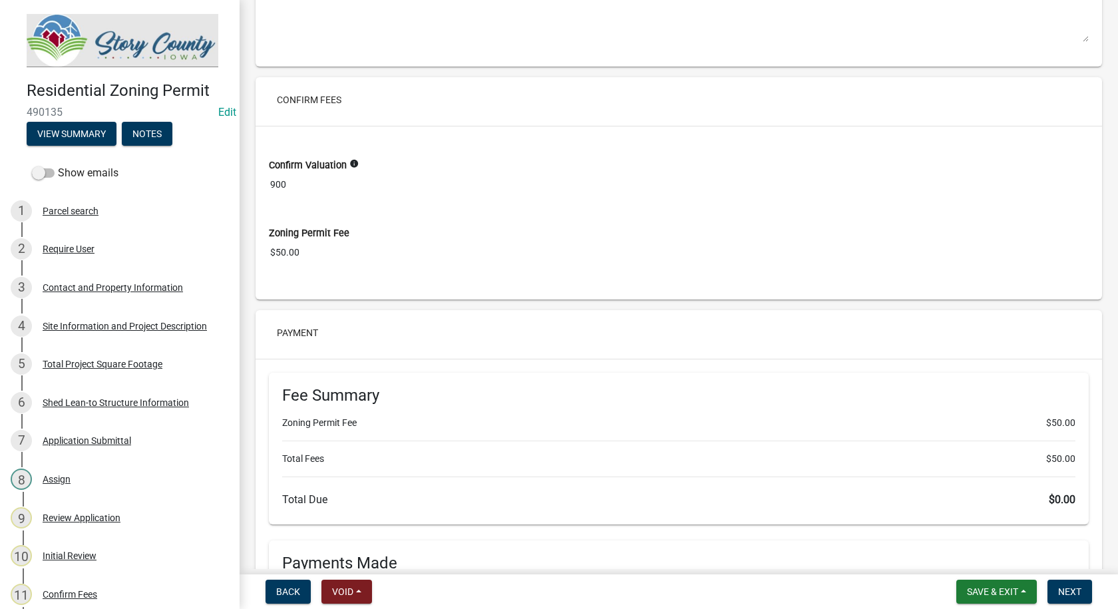
scroll to position [9601, 0]
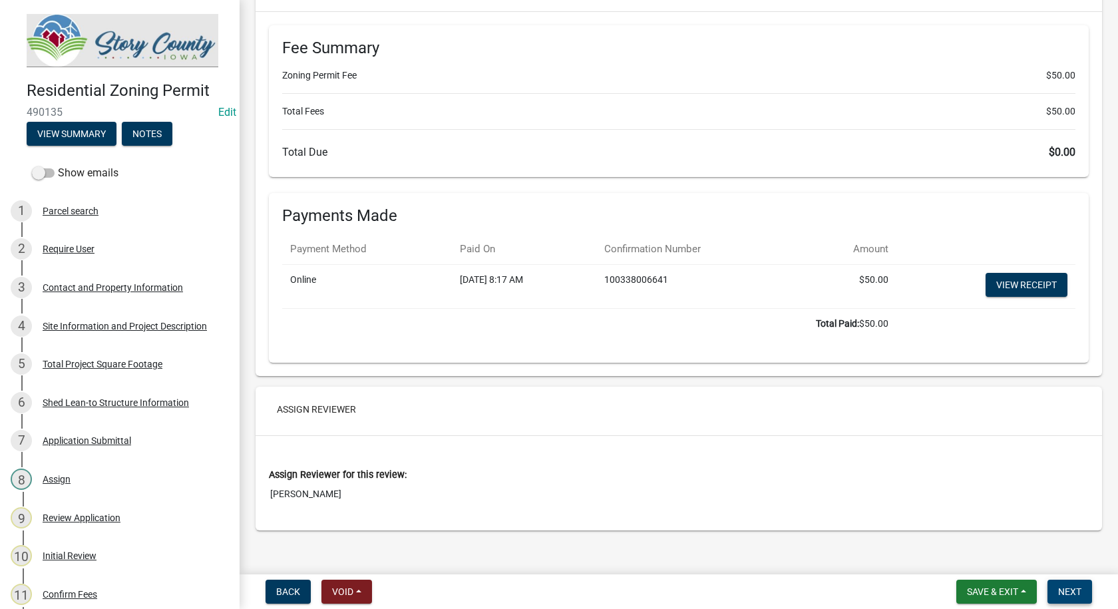
click at [1065, 593] on span "Next" at bounding box center [1070, 592] width 23 height 11
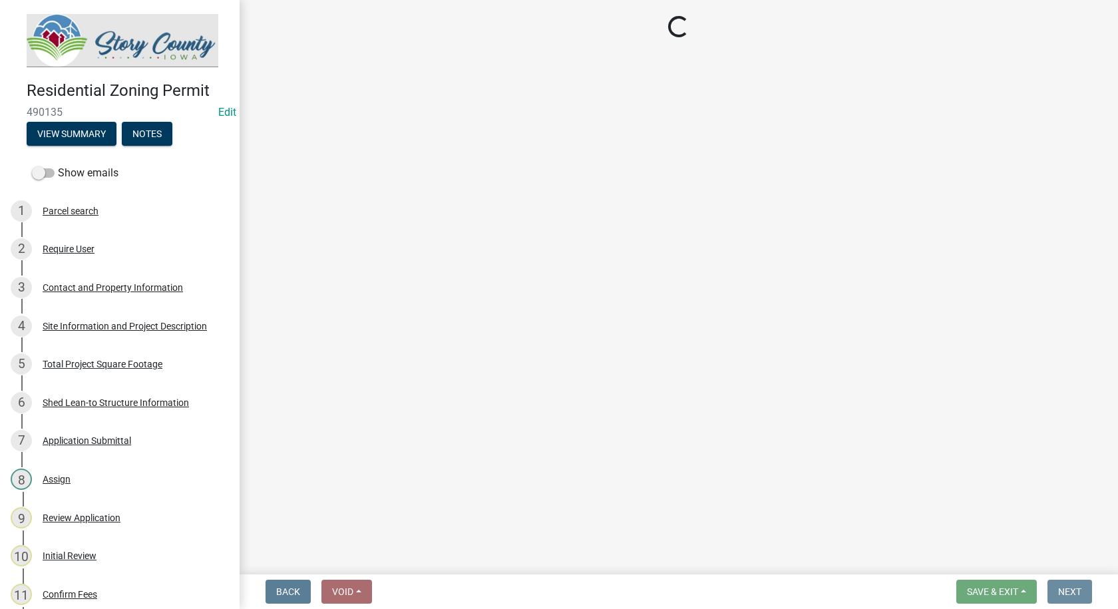
scroll to position [0, 0]
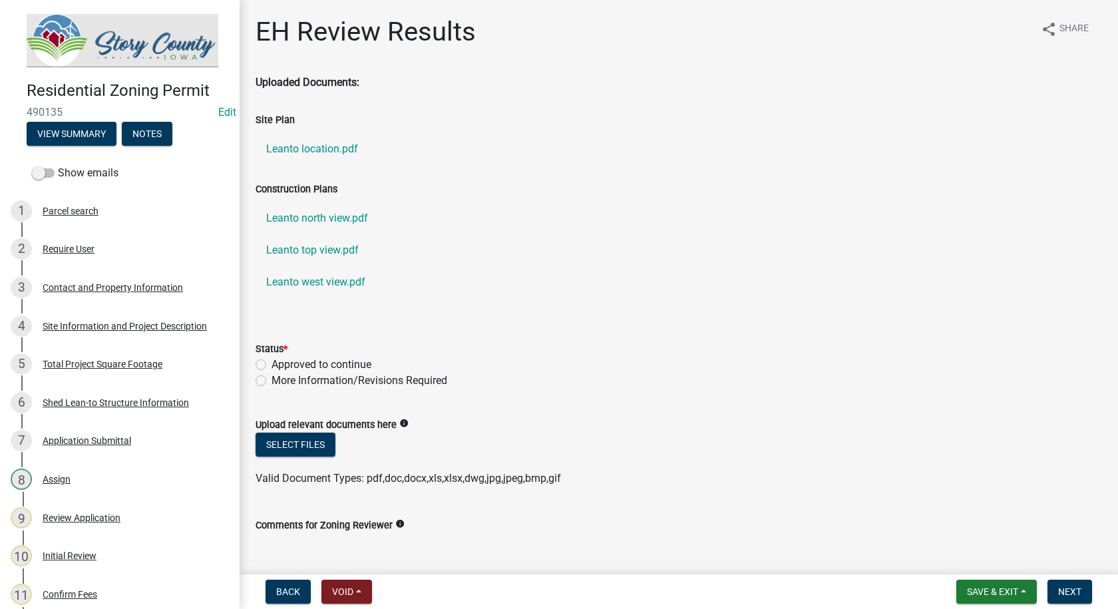
click at [272, 364] on label "Approved to continue" at bounding box center [322, 365] width 100 height 16
click at [272, 364] on input "Approved to continue" at bounding box center [276, 361] width 9 height 9
radio input "true"
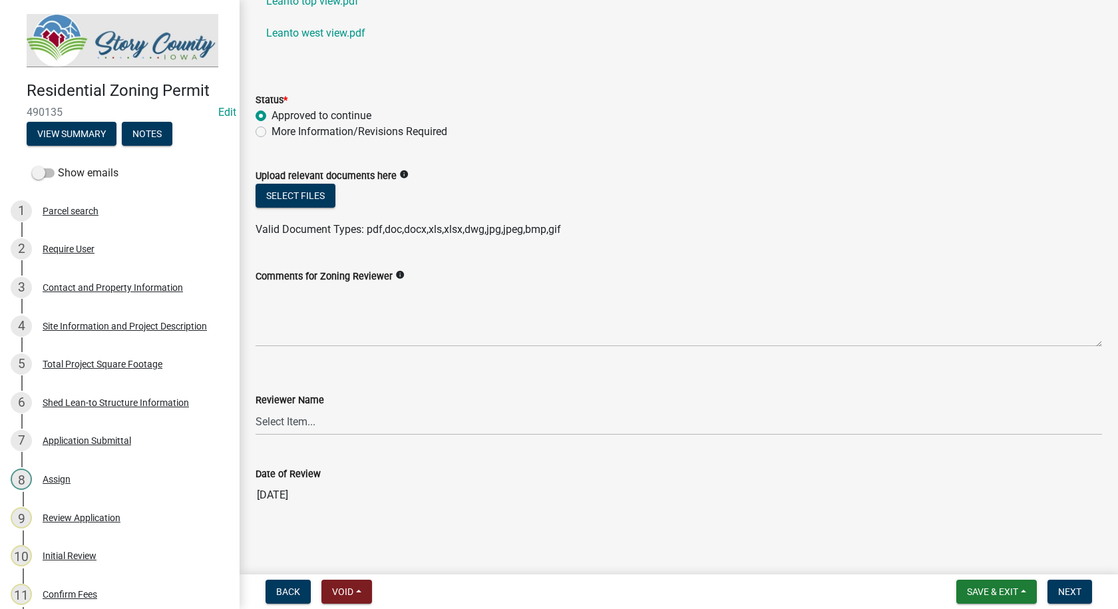
scroll to position [251, 0]
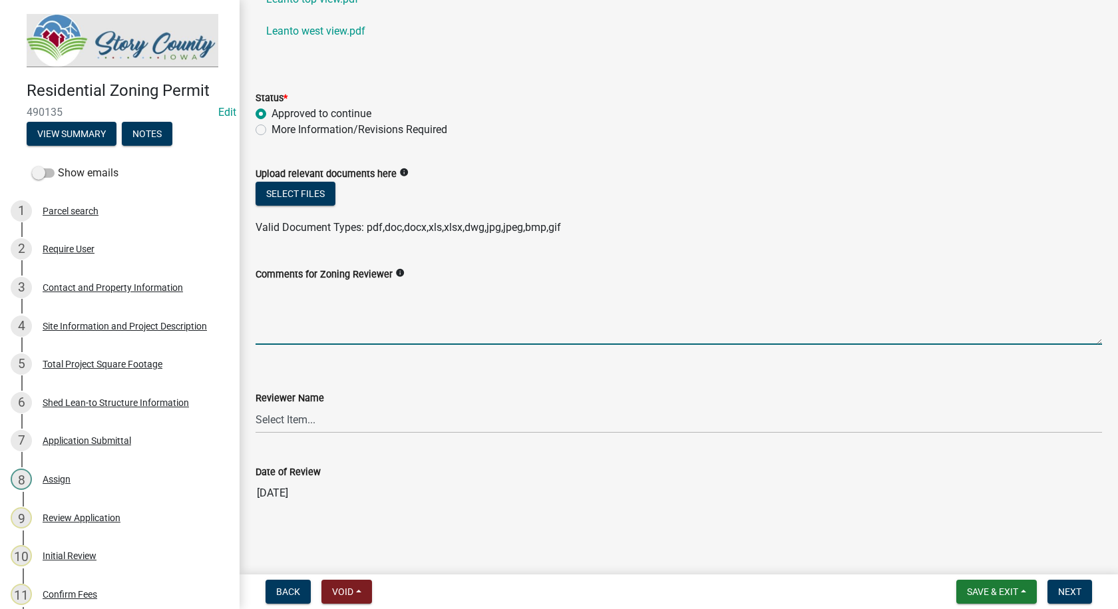
click at [279, 329] on textarea "Comments for Zoning Reviewer" at bounding box center [679, 313] width 847 height 63
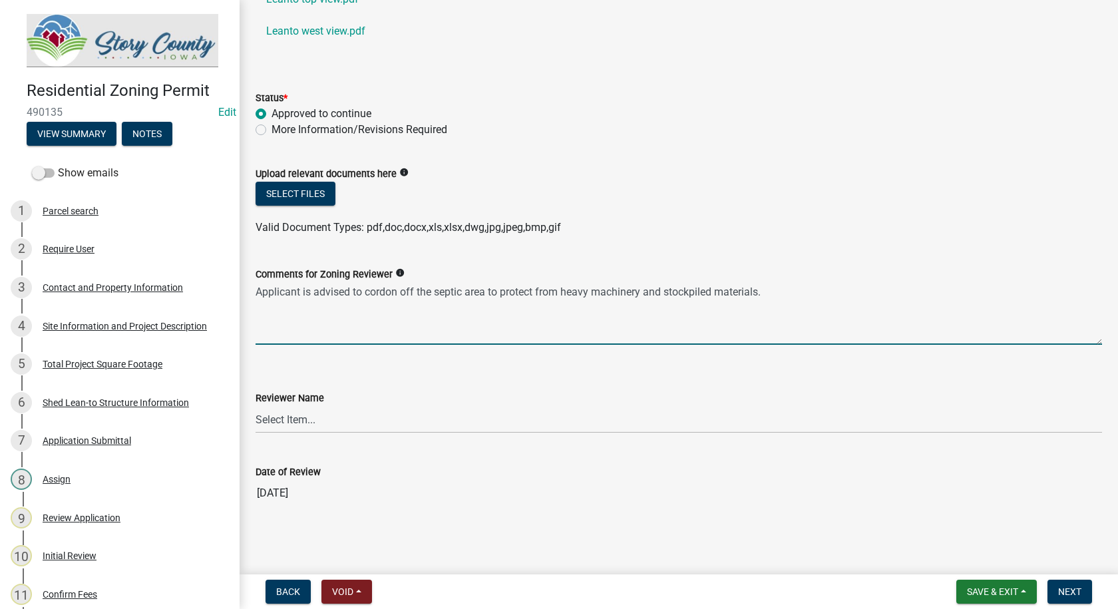
type textarea "Applicant is advised to cordon off the septic area to protect from heavy machin…"
click at [322, 438] on wm-data-entity-input "Reviewer Name Select Item... [PERSON_NAME] [PERSON_NAME] [PERSON_NAME] [PERSON_…" at bounding box center [679, 401] width 847 height 90
click at [321, 423] on select "Select Item... [PERSON_NAME] [PERSON_NAME] [PERSON_NAME] [PERSON_NAME] [PERSON_…" at bounding box center [679, 419] width 847 height 27
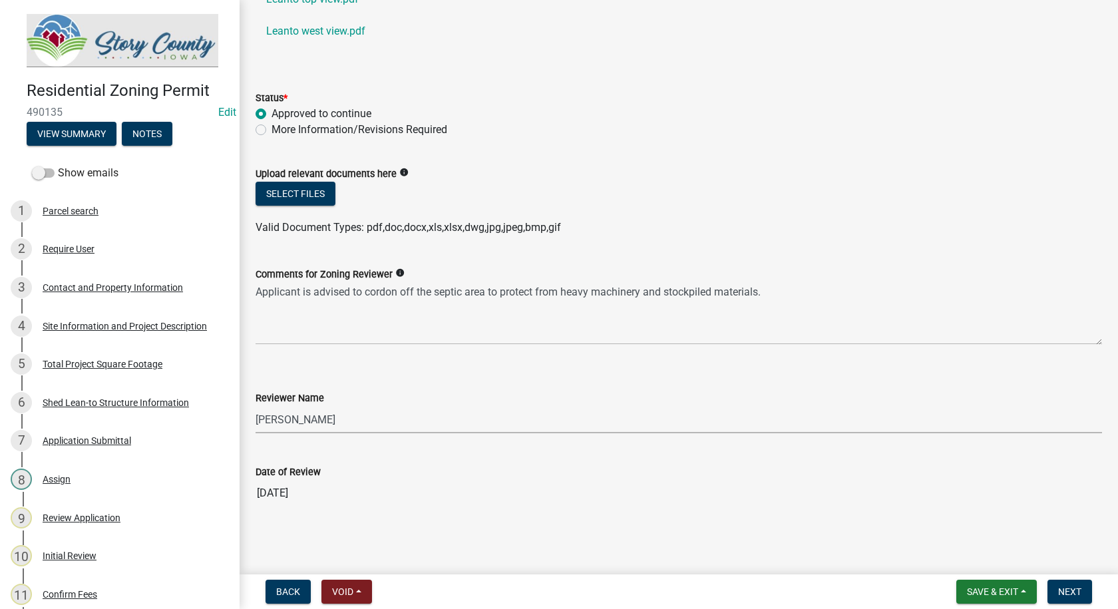
click at [256, 406] on select "Select Item... [PERSON_NAME] [PERSON_NAME] [PERSON_NAME] [PERSON_NAME] [PERSON_…" at bounding box center [679, 419] width 847 height 27
select select "d6ba19c2-de5c-4719-b65c-8ee22eaf790e"
click at [1021, 596] on button "Save & Exit" at bounding box center [997, 592] width 81 height 24
click at [963, 516] on button "Save" at bounding box center [984, 525] width 107 height 32
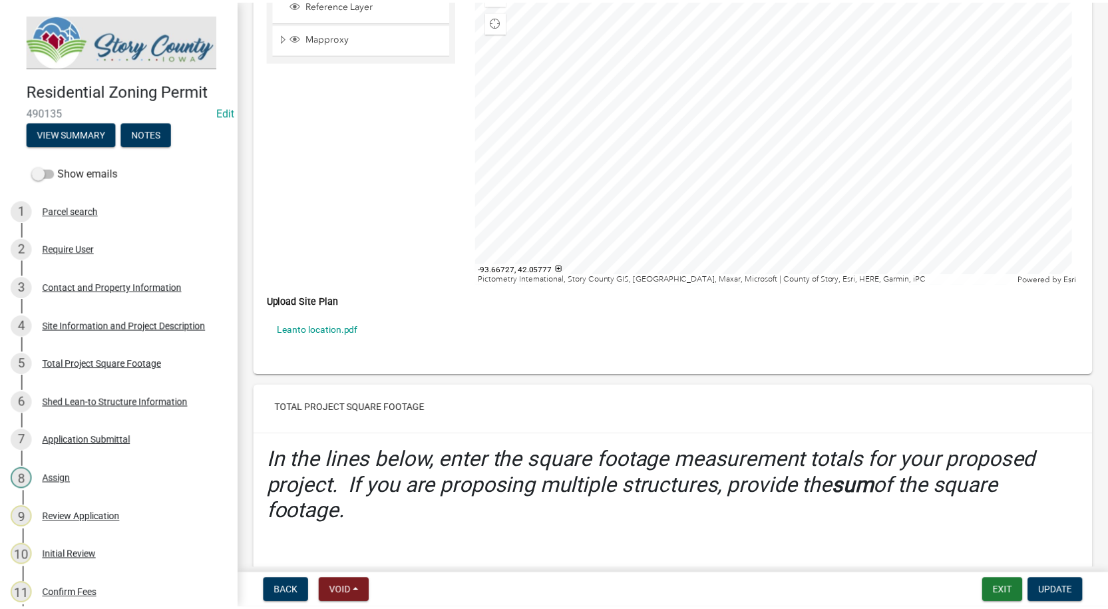
scroll to position [3262, 0]
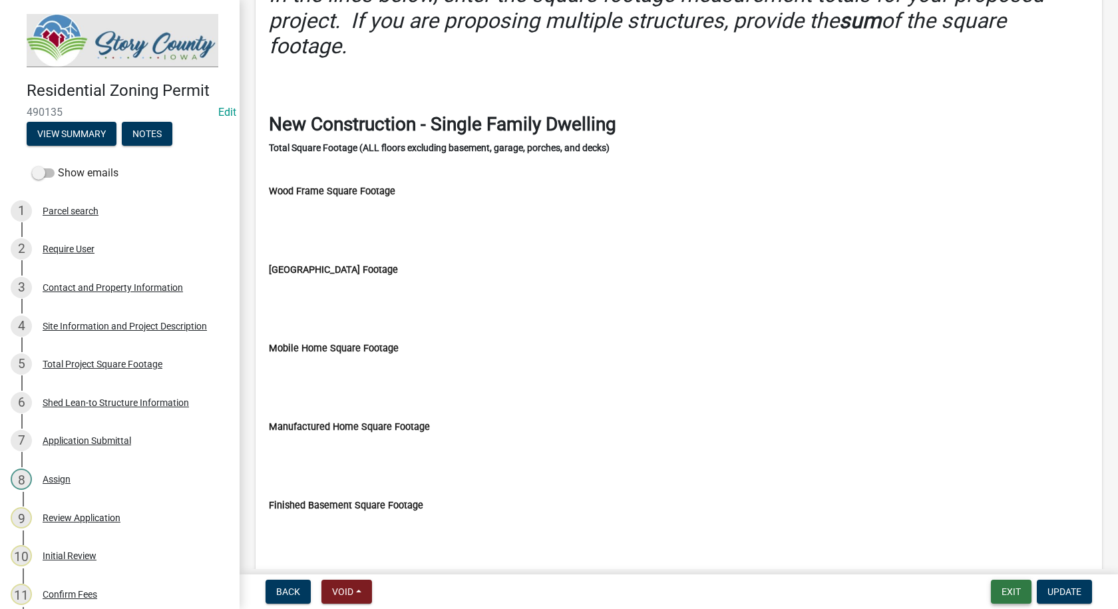
click at [1005, 585] on button "Exit" at bounding box center [1011, 592] width 41 height 24
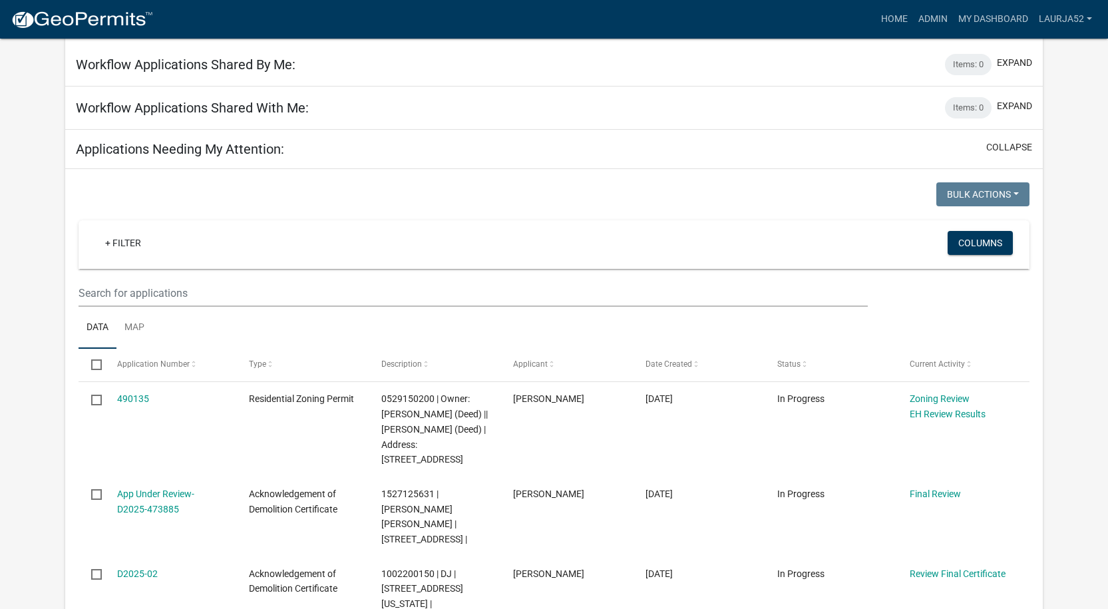
scroll to position [509, 0]
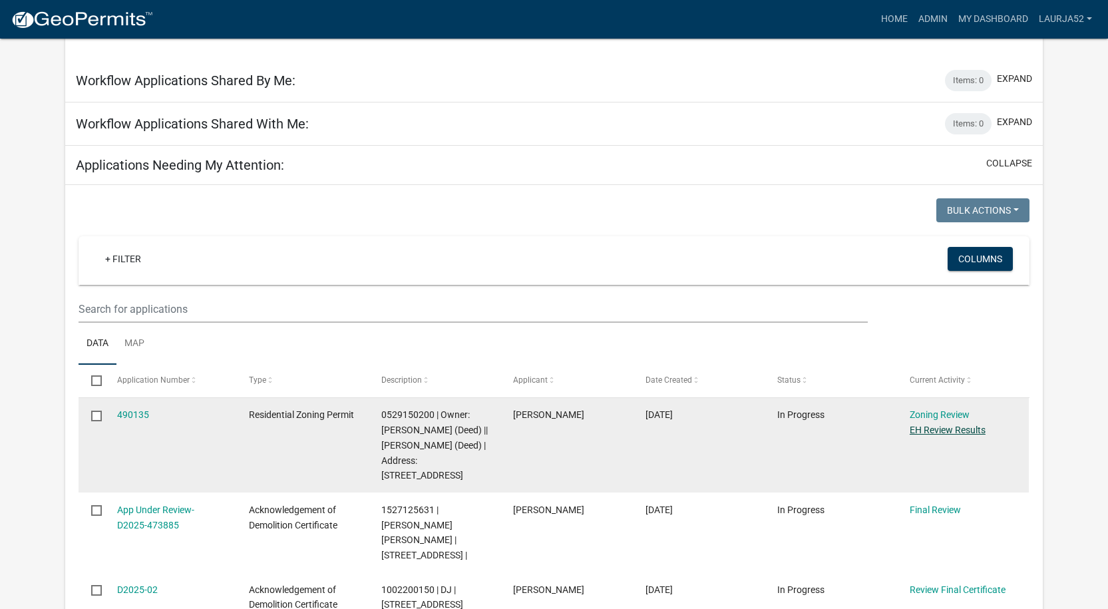
click at [932, 425] on link "EH Review Results" at bounding box center [948, 430] width 76 height 11
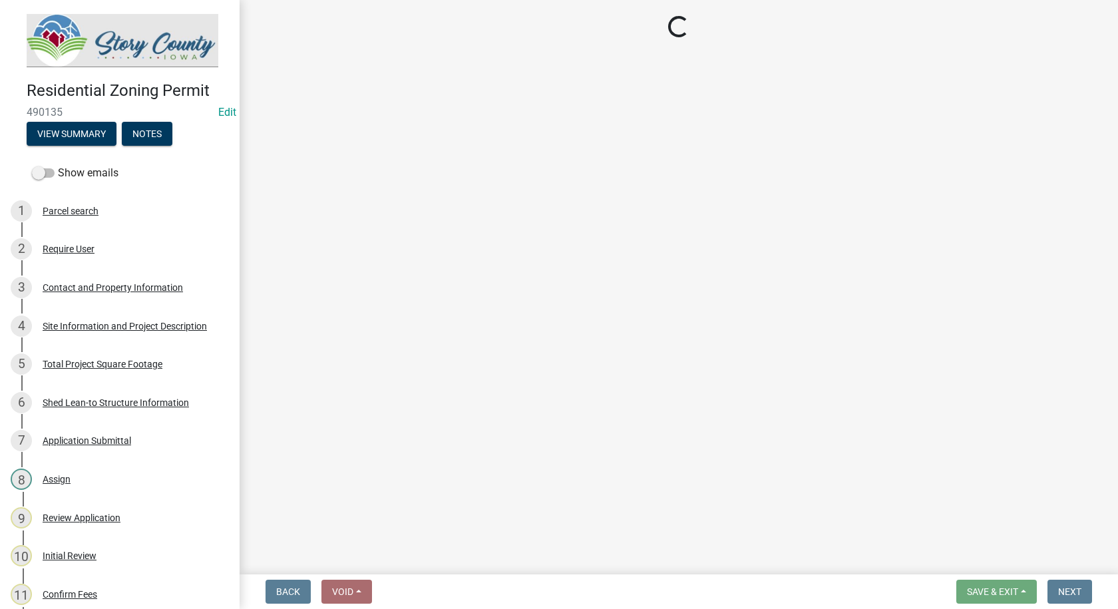
select select "d6ba19c2-de5c-4719-b65c-8ee22eaf790e"
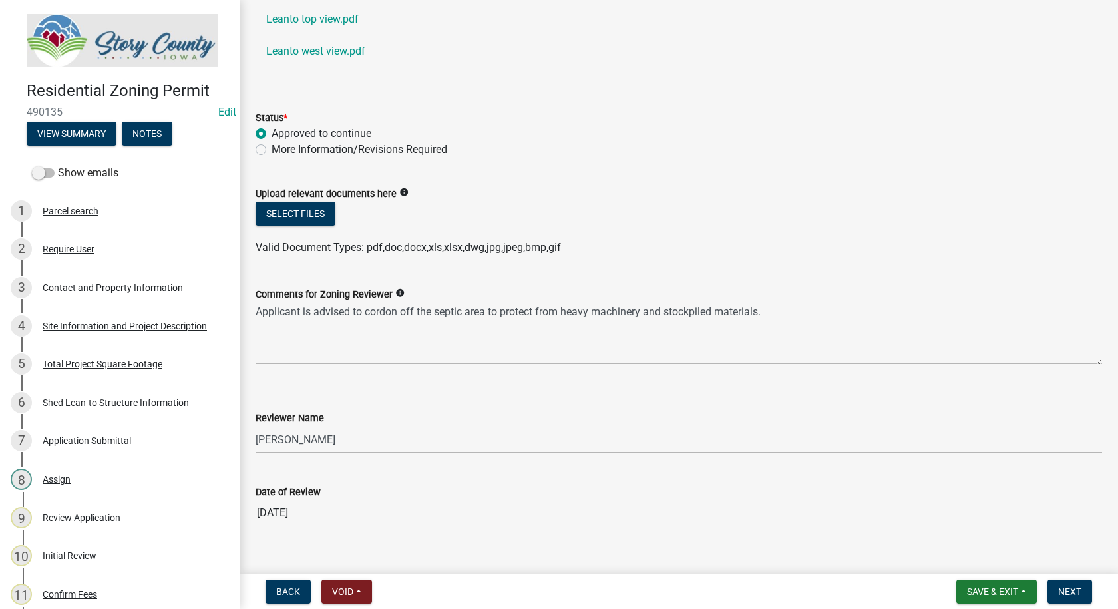
scroll to position [251, 0]
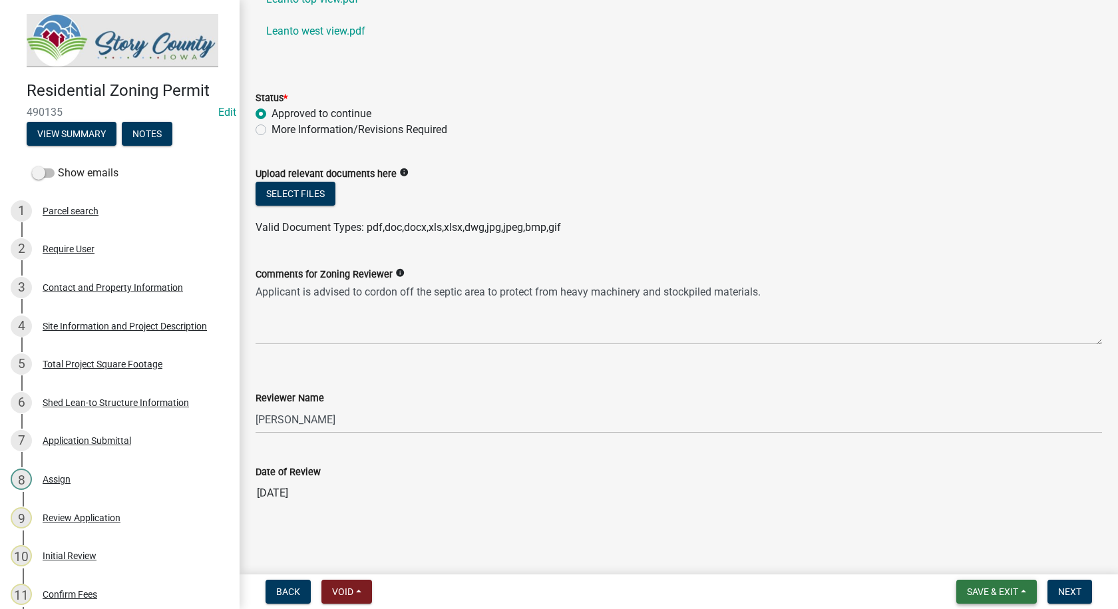
click at [977, 587] on span "Save & Exit" at bounding box center [992, 592] width 51 height 11
click at [966, 555] on button "Save & Exit" at bounding box center [984, 557] width 107 height 32
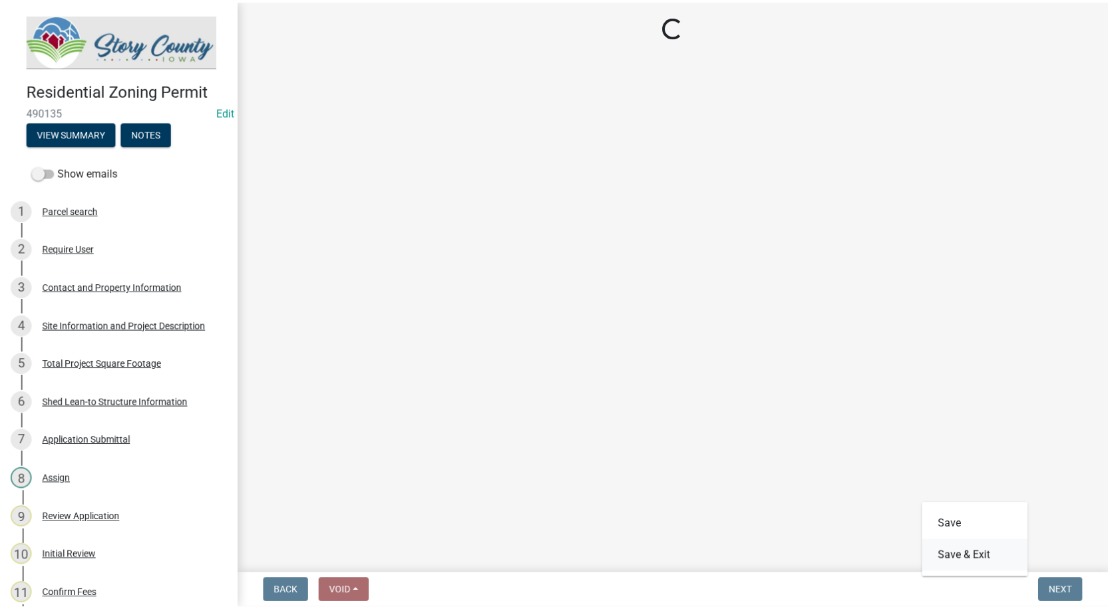
scroll to position [0, 0]
